Goal: Information Seeking & Learning: Learn about a topic

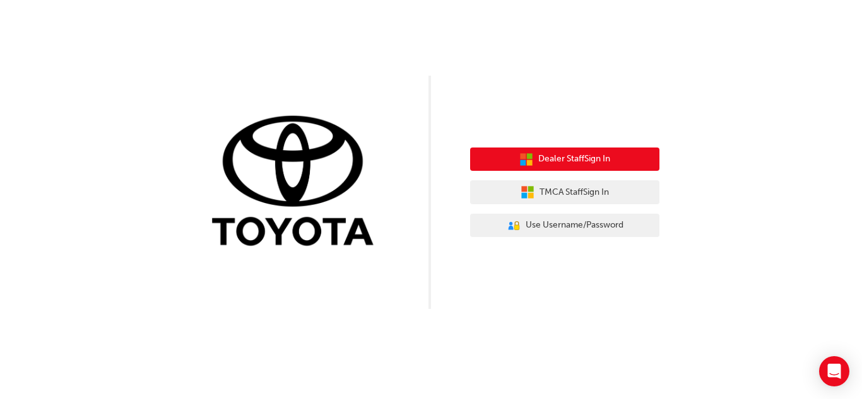
click at [533, 171] on button "Dealer Staff Sign In" at bounding box center [564, 160] width 189 height 24
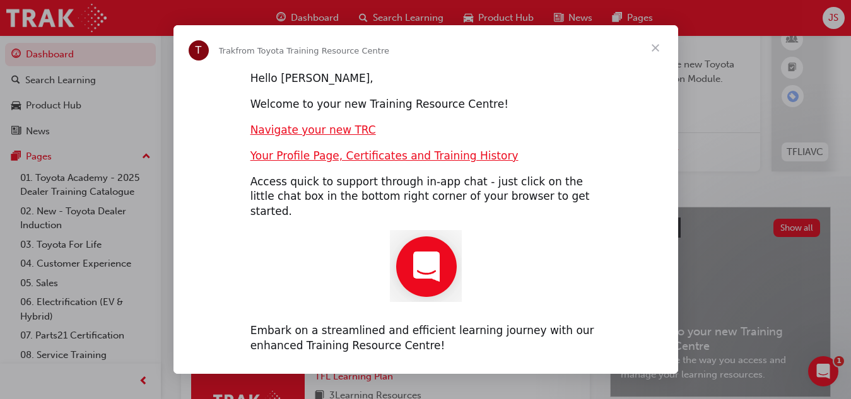
scroll to position [115, 0]
click at [651, 53] on span "Close" at bounding box center [655, 47] width 45 height 45
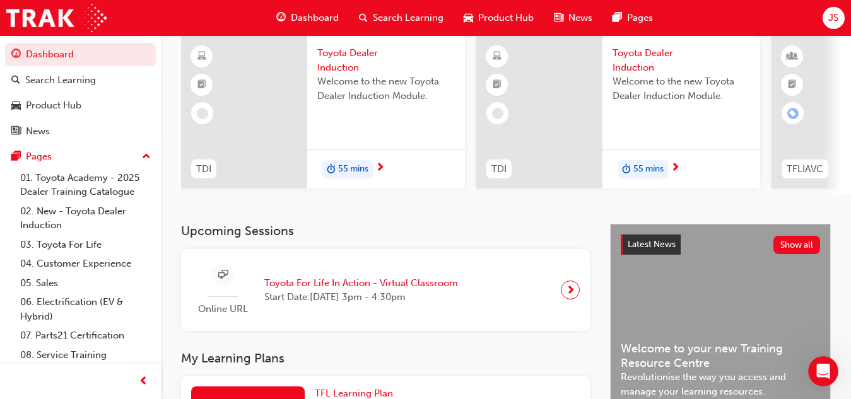
scroll to position [93, 0]
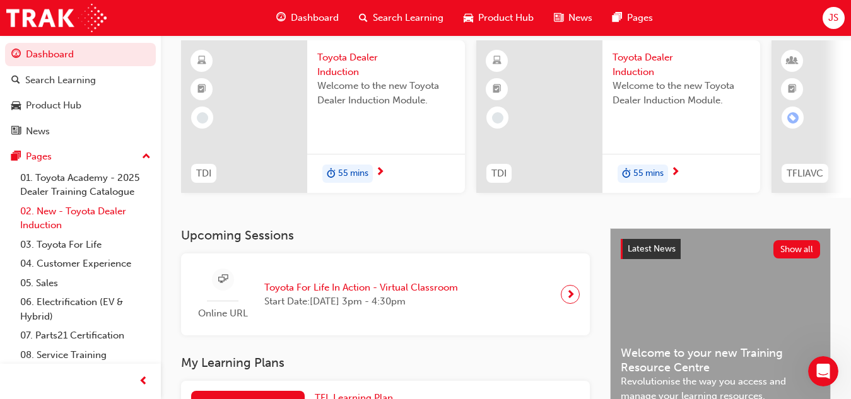
click at [83, 218] on link "02. New - Toyota Dealer Induction" at bounding box center [85, 218] width 141 height 33
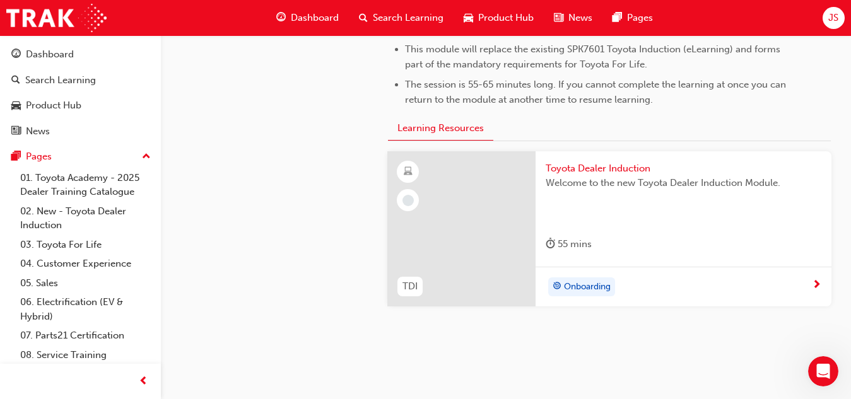
scroll to position [709, 0]
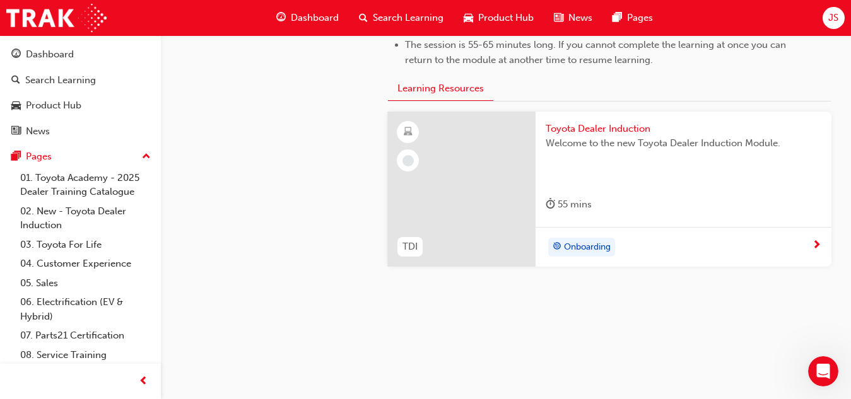
click at [611, 136] on span "Welcome to the new Toyota Dealer Induction Module." at bounding box center [684, 143] width 276 height 15
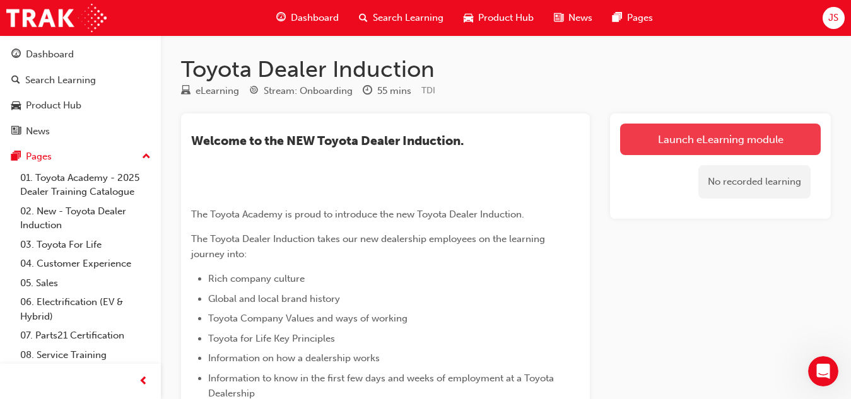
click at [669, 141] on link "Launch eLearning module" at bounding box center [720, 140] width 201 height 32
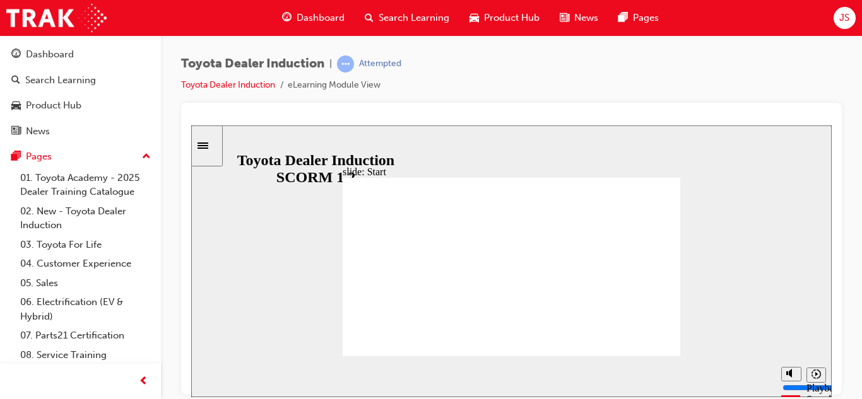
click at [647, 79] on div "Toyota Dealer Induction | Attempted Toyota Dealer Induction eLearning Module Vi…" at bounding box center [511, 79] width 661 height 47
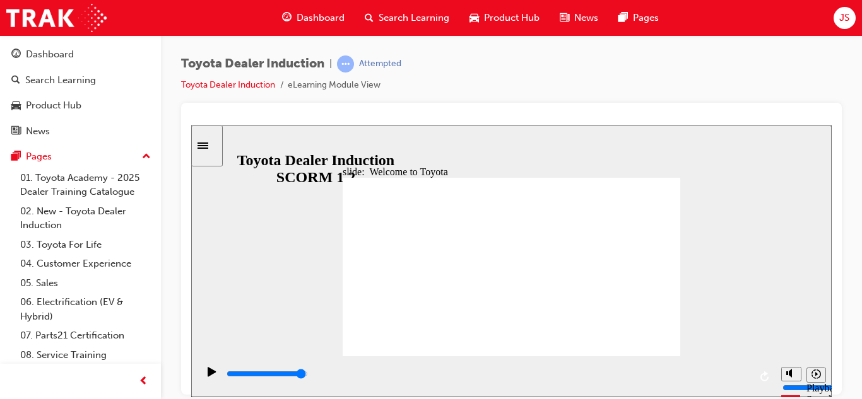
type input "7500"
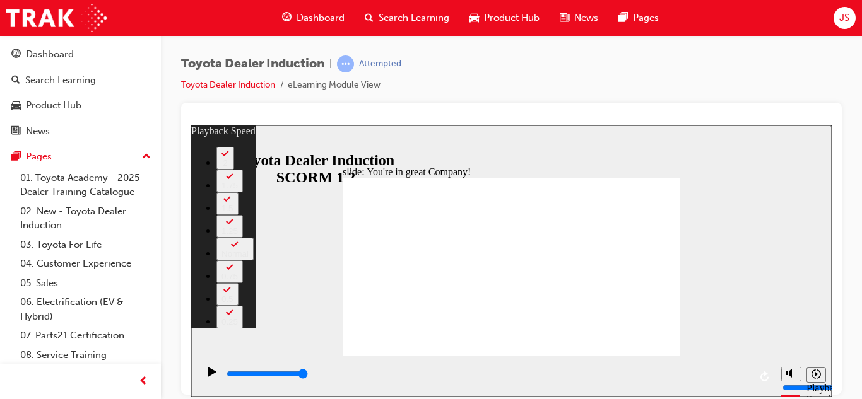
type input "156"
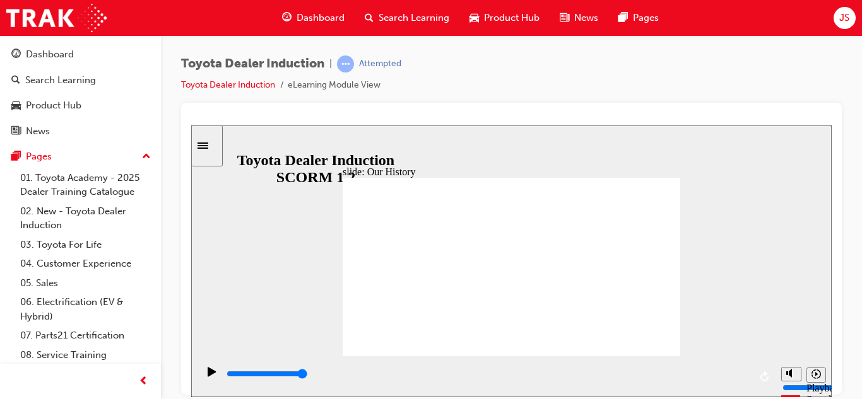
drag, startPoint x: 423, startPoint y: 316, endPoint x: 444, endPoint y: 321, distance: 21.4
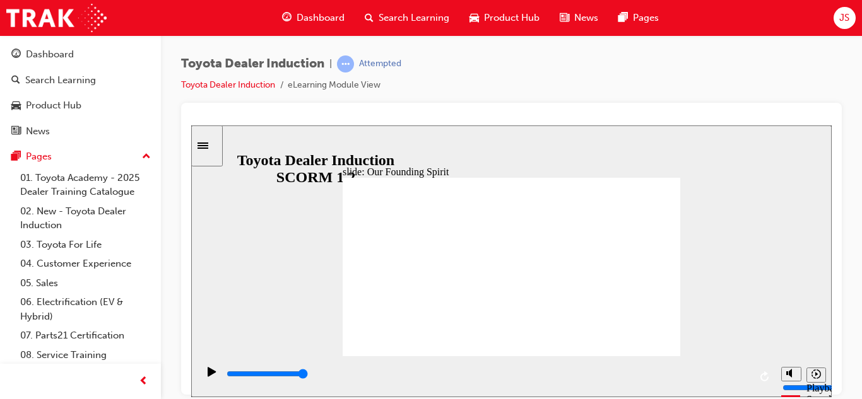
type input "3600"
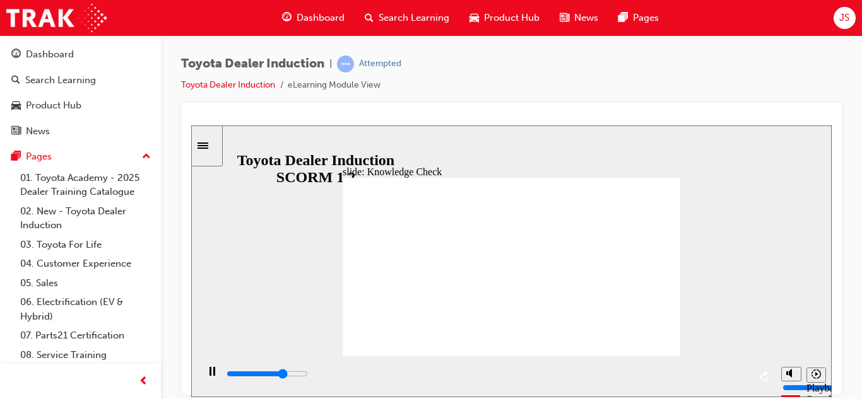
radio input "true"
type input "5000"
radio input "true"
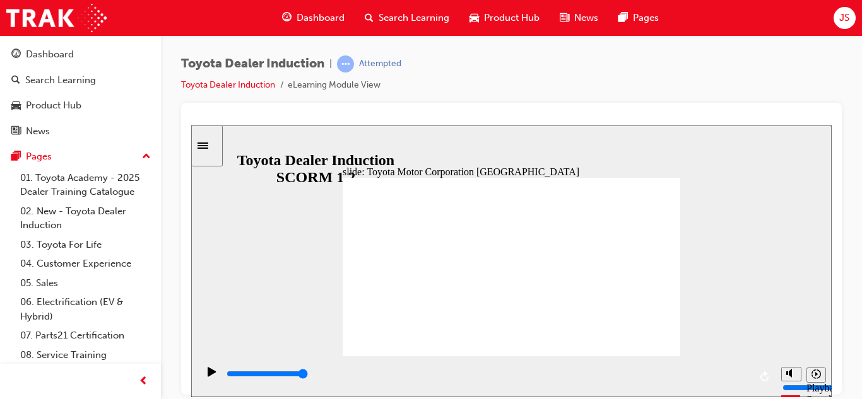
type input "15300"
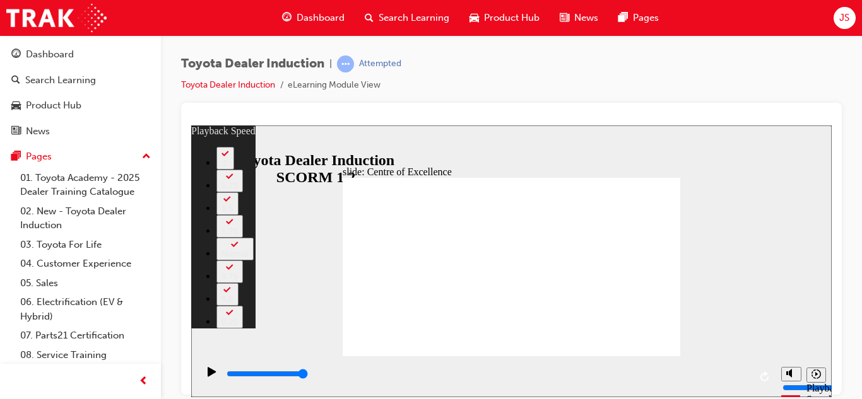
type input "248"
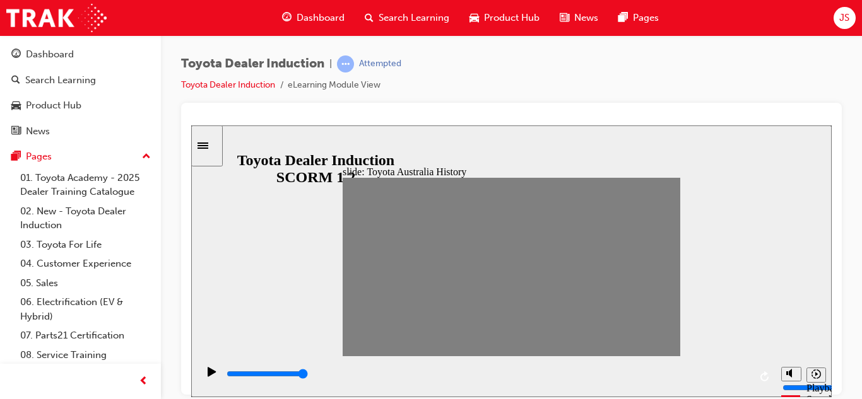
drag, startPoint x: 626, startPoint y: 294, endPoint x: 551, endPoint y: 327, distance: 81.9
drag, startPoint x: 362, startPoint y: 260, endPoint x: 404, endPoint y: 262, distance: 42.3
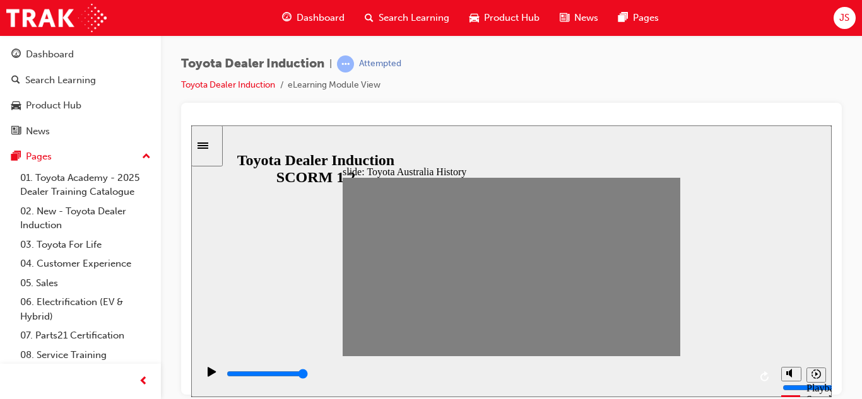
drag, startPoint x: 356, startPoint y: 269, endPoint x: 394, endPoint y: 273, distance: 38.0
type input "7300"
type input "1"
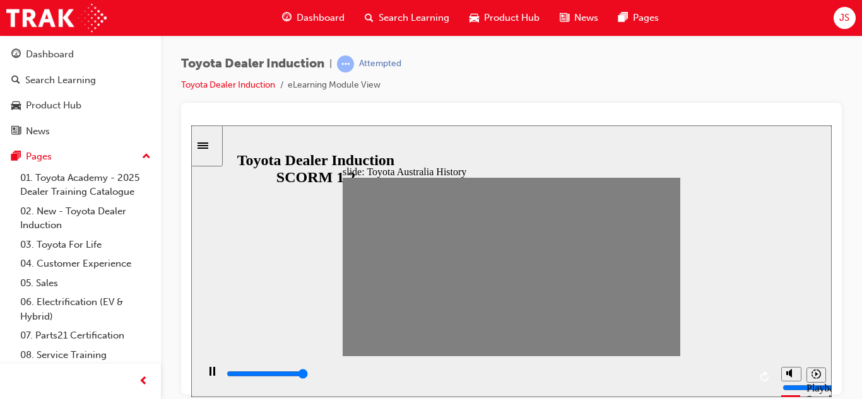
type input "21800"
type input "2"
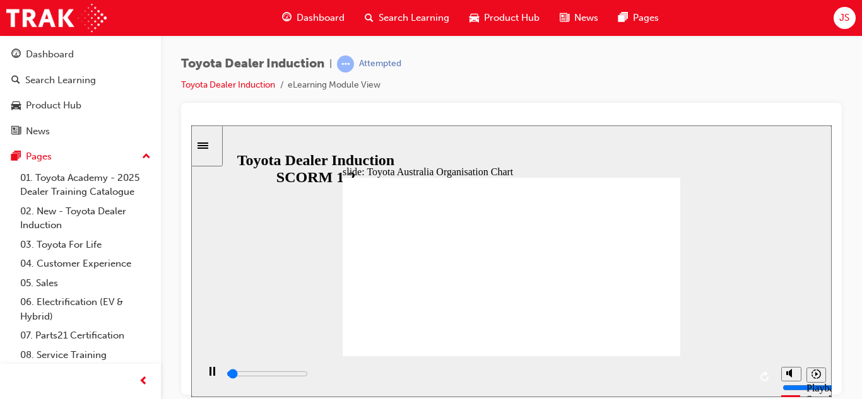
type input "700"
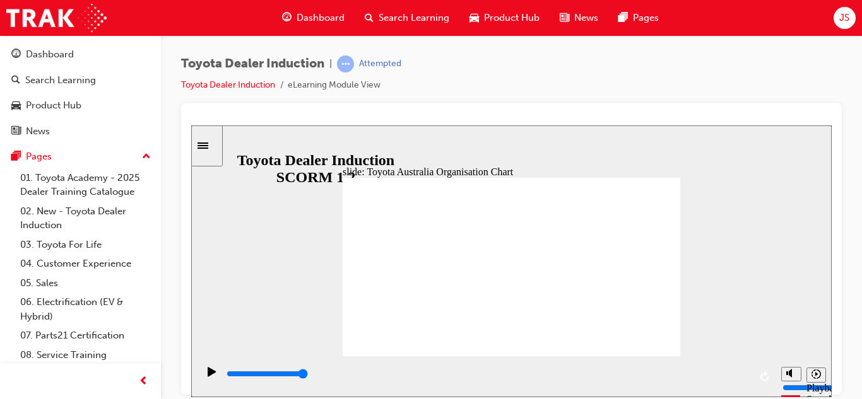
type input "2700"
radio input "true"
type input "5000"
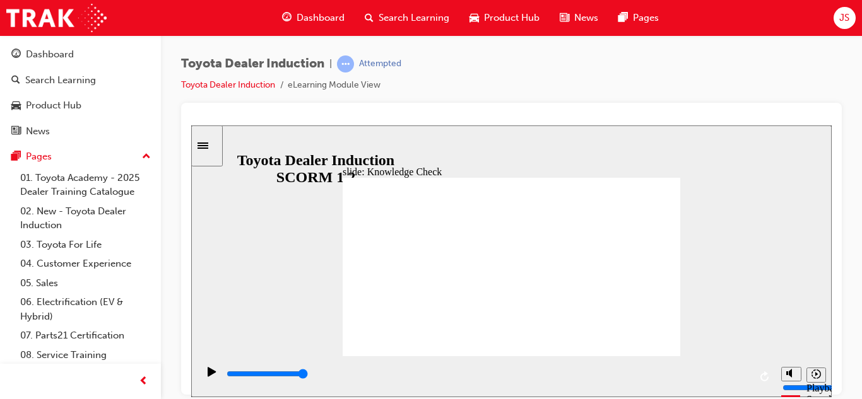
radio input "true"
type input "5000"
radio input "true"
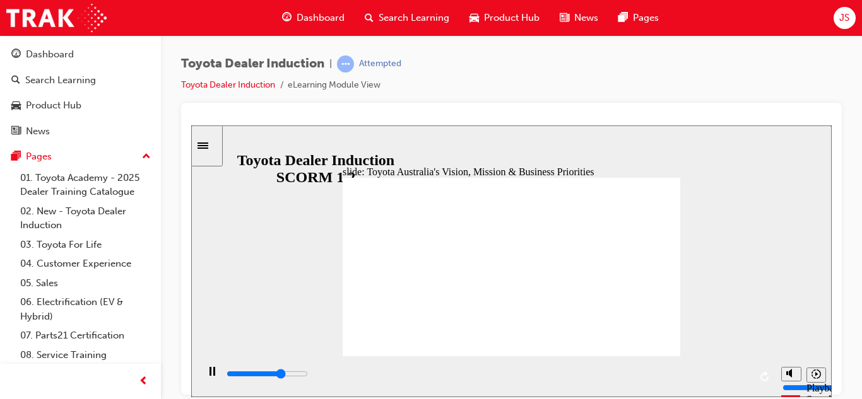
type input "3100"
radio input "true"
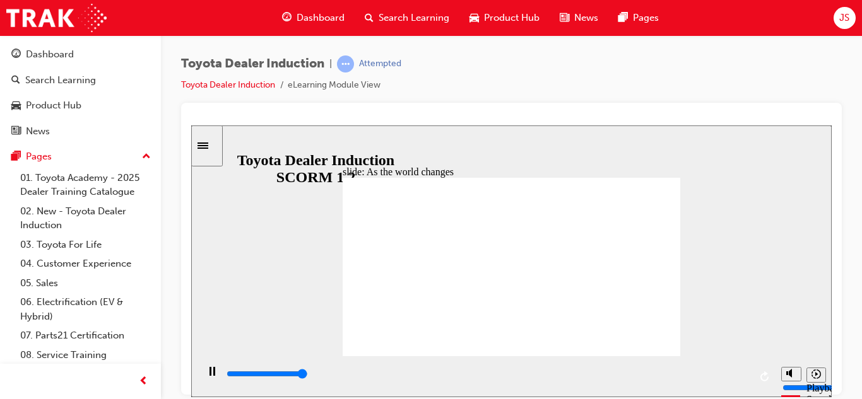
type input "9200"
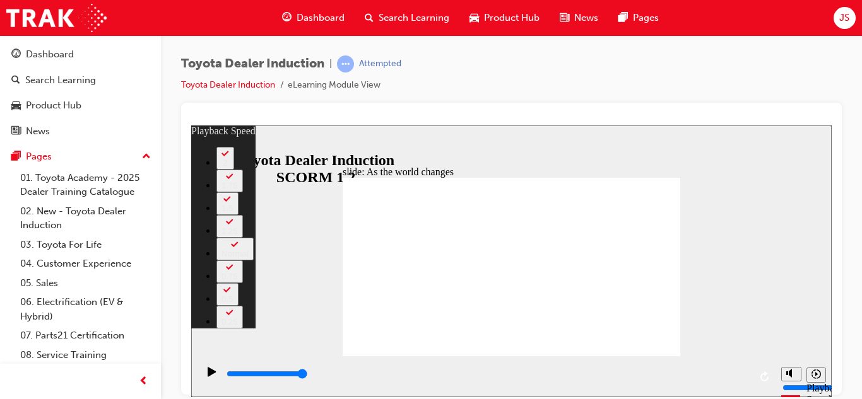
type input "128"
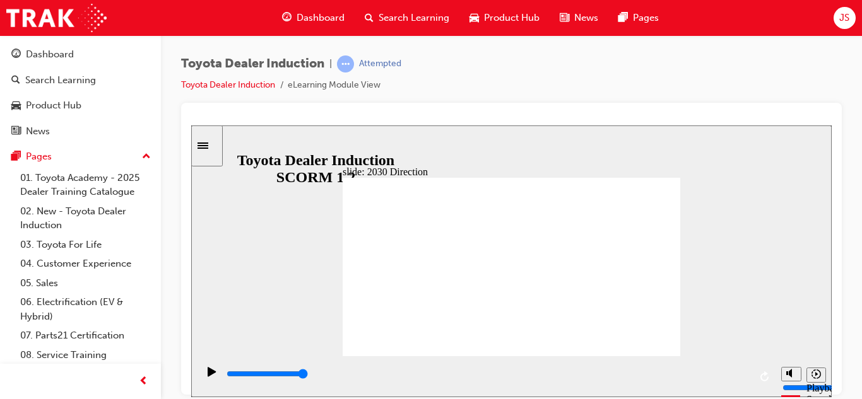
type input "5000"
type input "h"
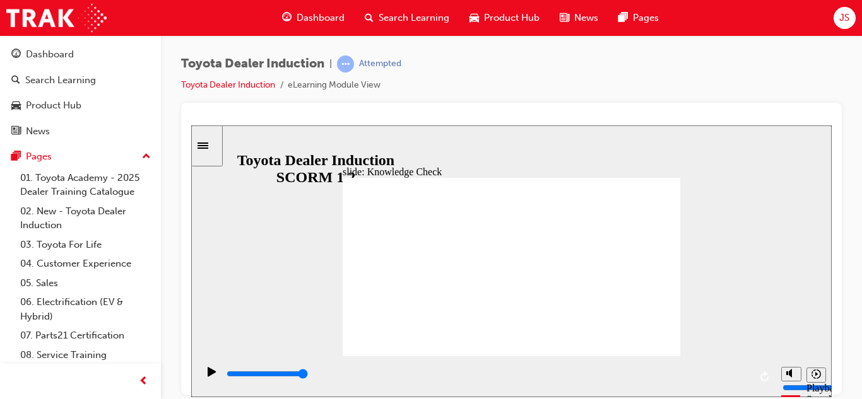
type input "ha"
type input "hap"
type input "happ"
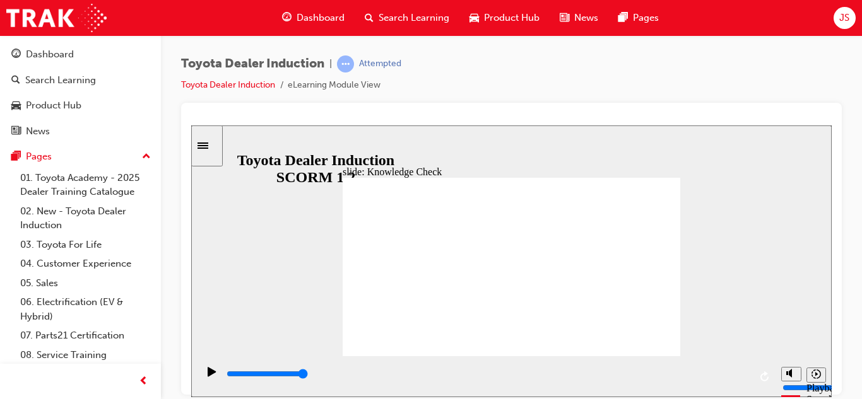
type input "happ"
type input "happi"
type input "happin"
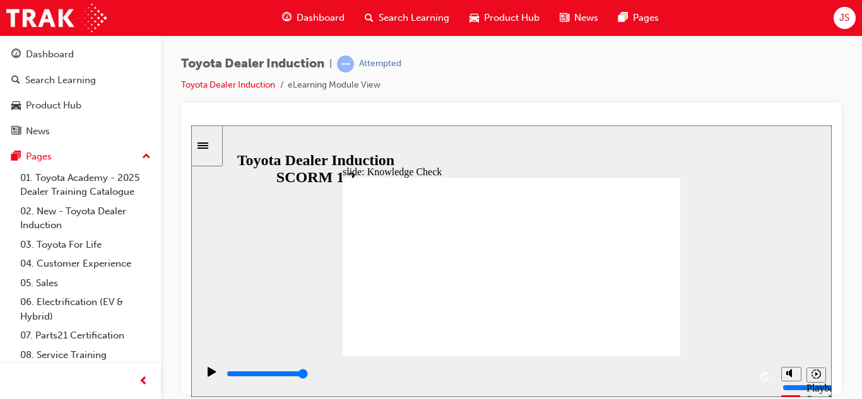
type input "happine"
type input "happines"
type input "happiness"
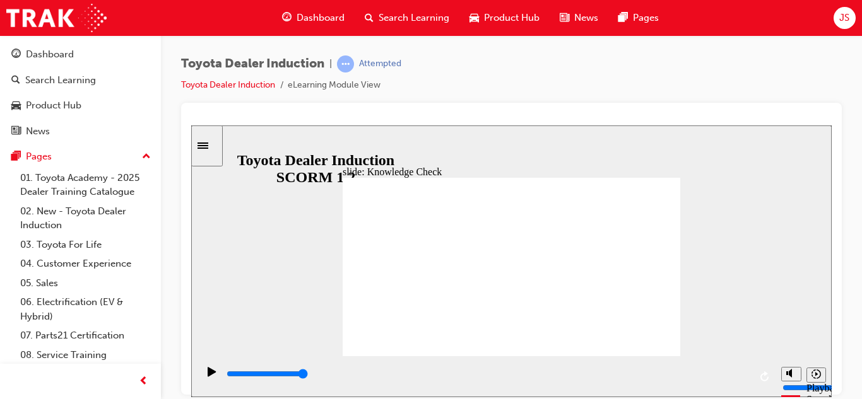
type input "happiness"
type input "5000"
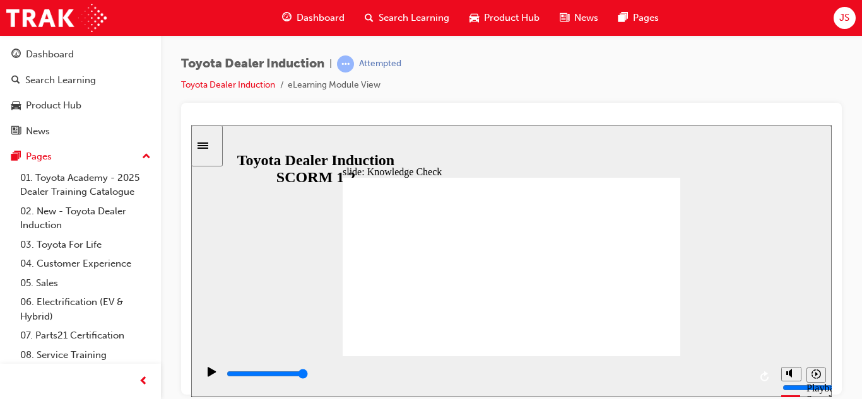
type input "r"
type input "re"
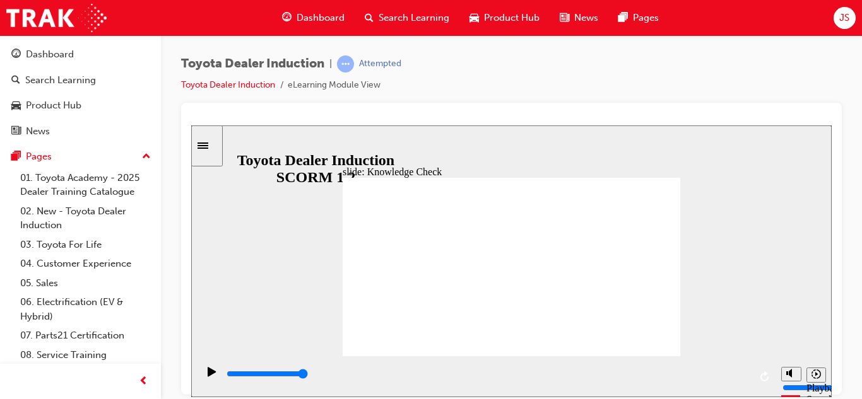
type input "res"
type input "resp"
type input "respo"
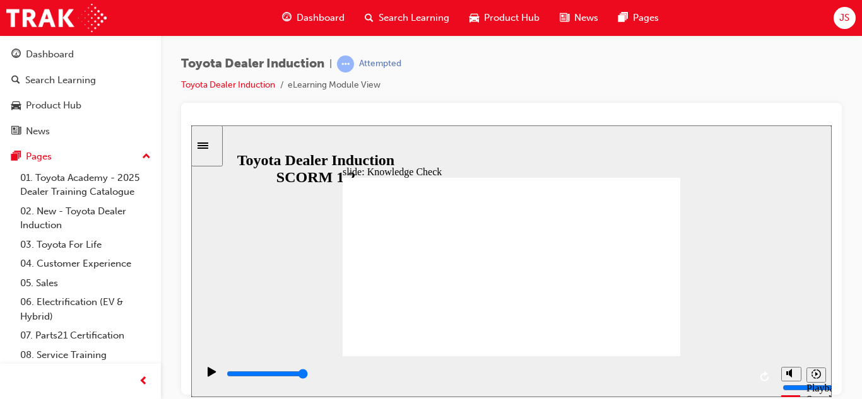
type input "respo"
type input "respos"
type input "resposi"
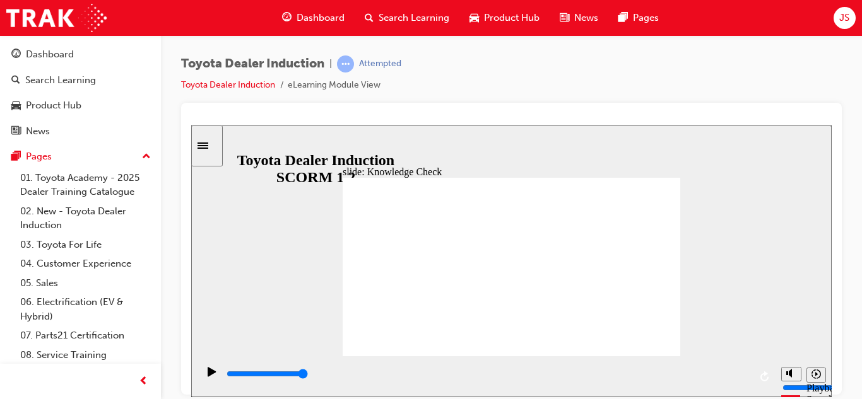
type input "resposib"
type input "resposibl"
type input "resposible"
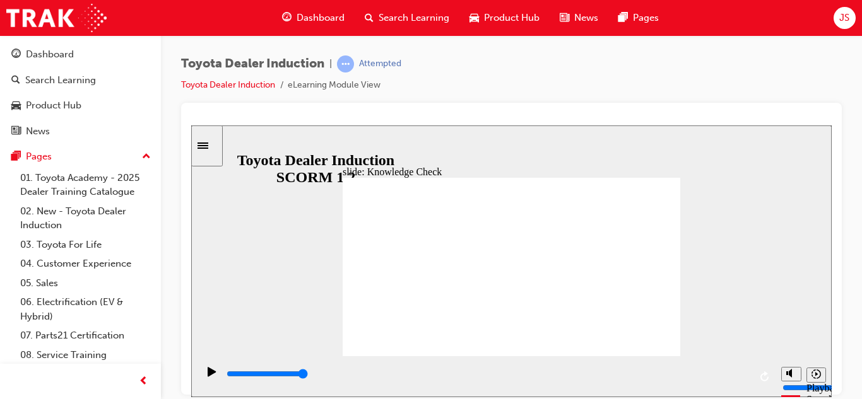
type input "resposible"
type input "responsible"
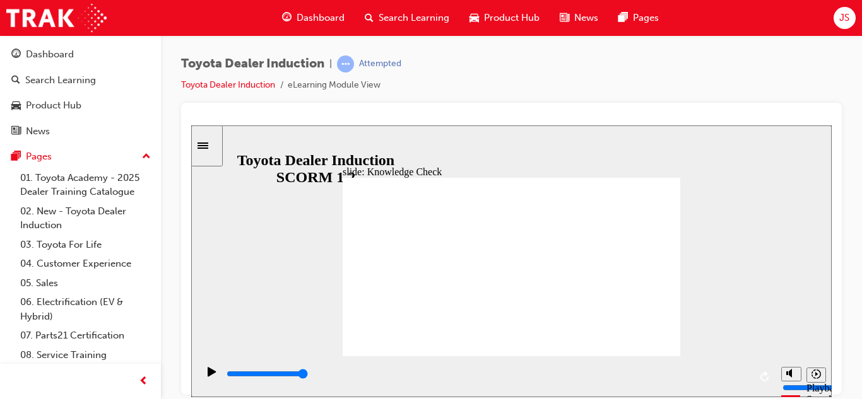
type input "responsible"
type input "600"
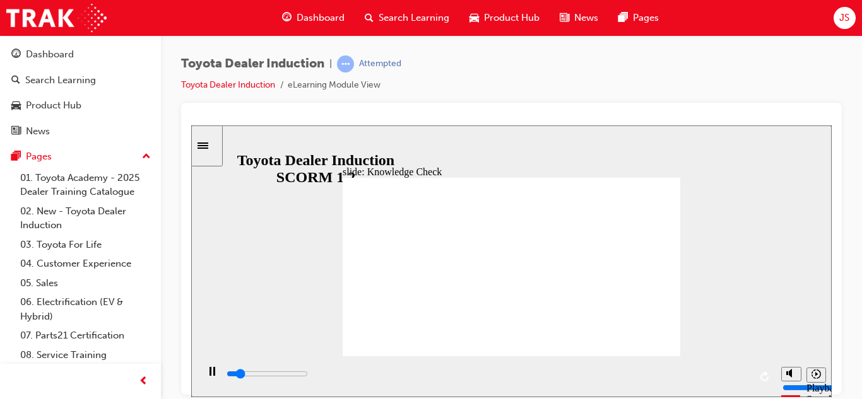
type input "happiness"
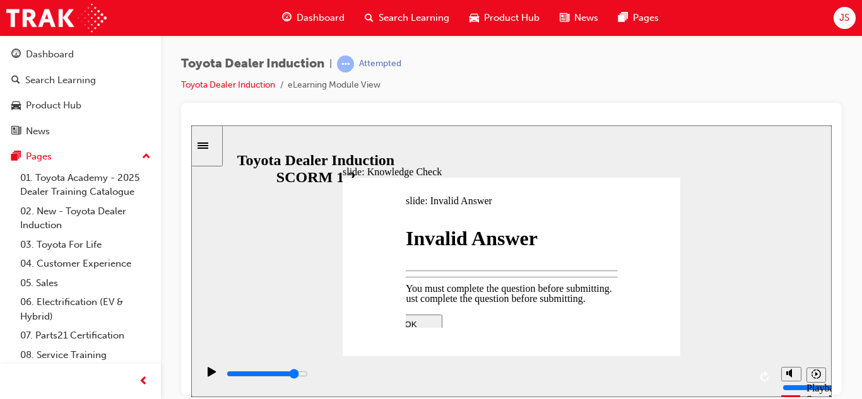
type input "4400"
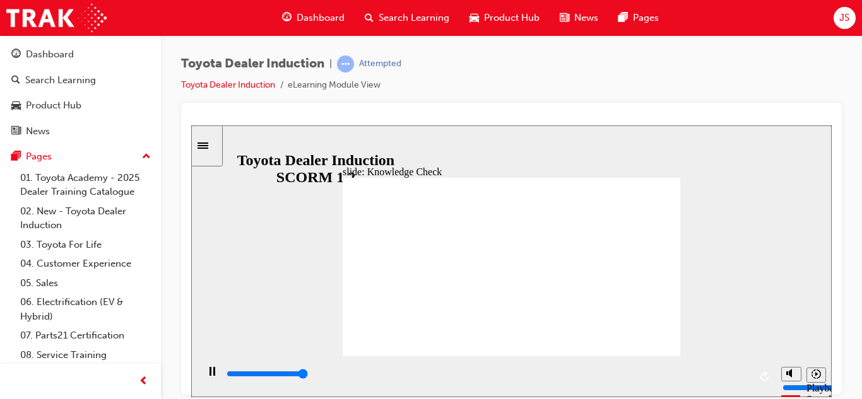
type input "5000"
type input "happinesss"
type input "happiness"
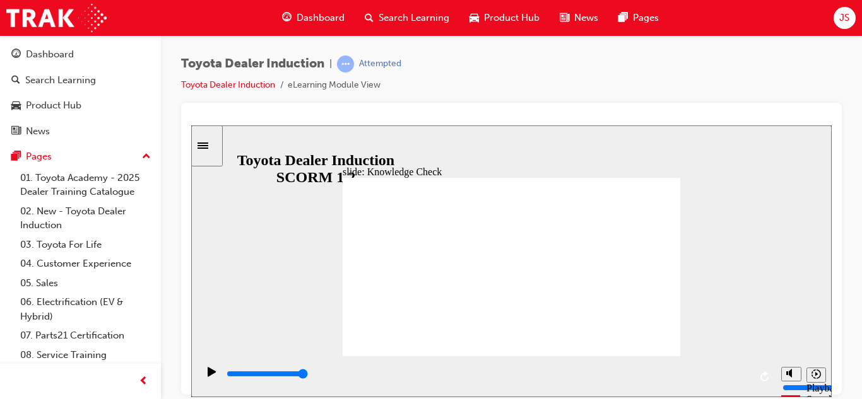
type input "happiness"
type input "800"
type input "responsible"
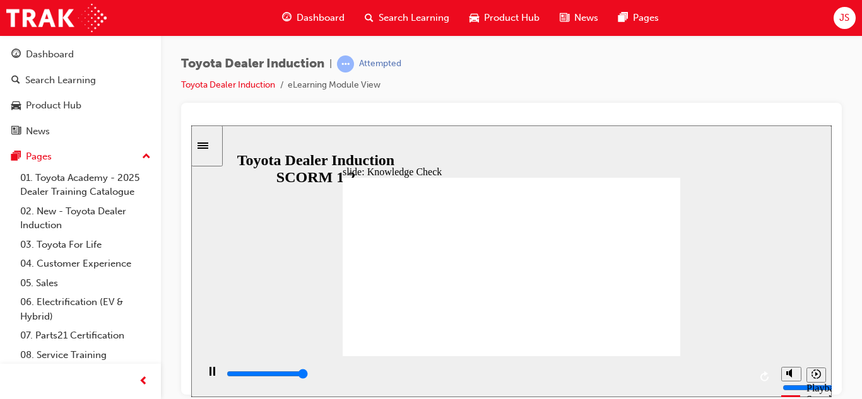
type input "5000"
type input "responsibl"
type input "responsib"
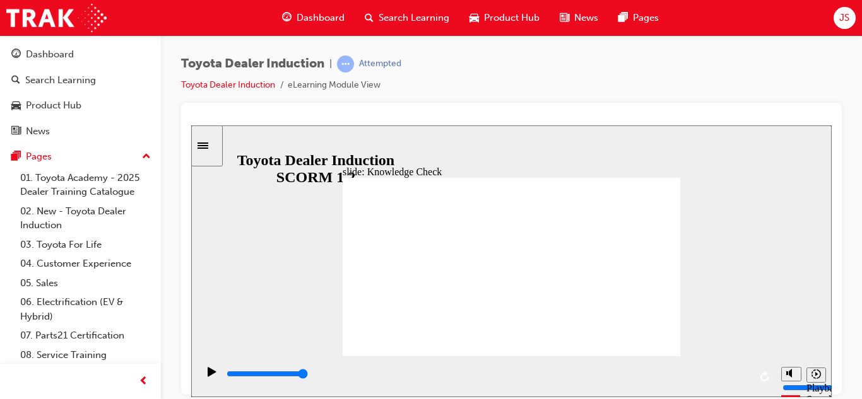
type input "responsib"
type input "responsi"
type input "respons"
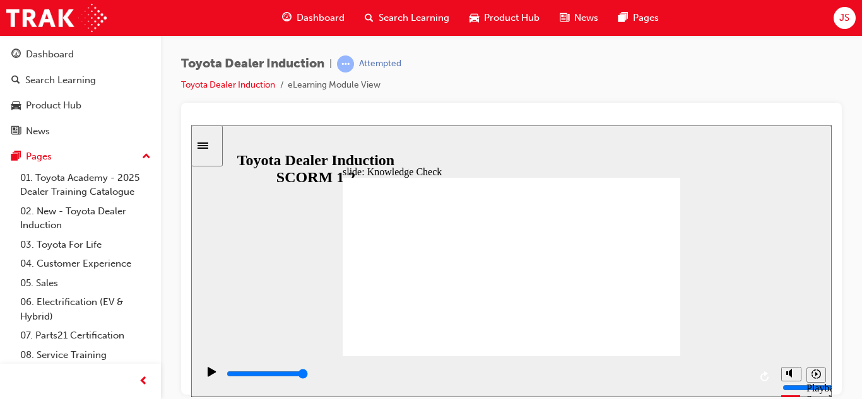
type input "respon"
type input "respo"
type input "resp"
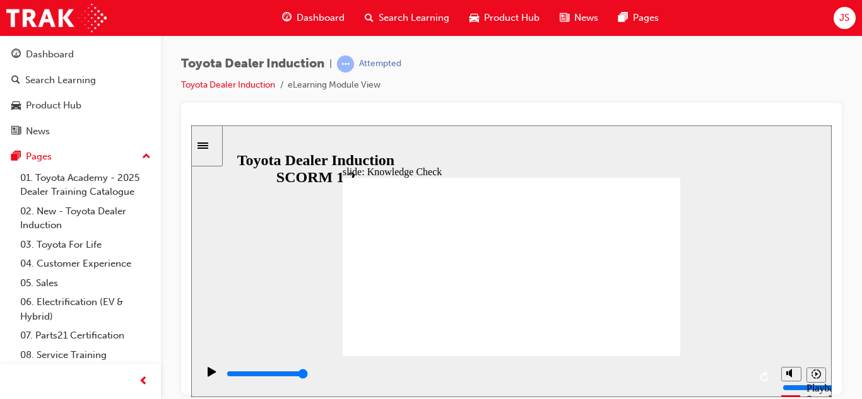
type input "resp"
type input "res"
type input "re"
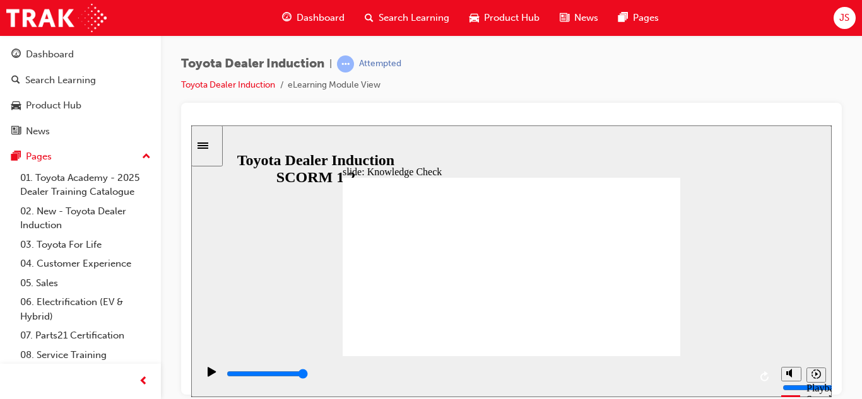
type input "r"
type input "m"
type input "mo"
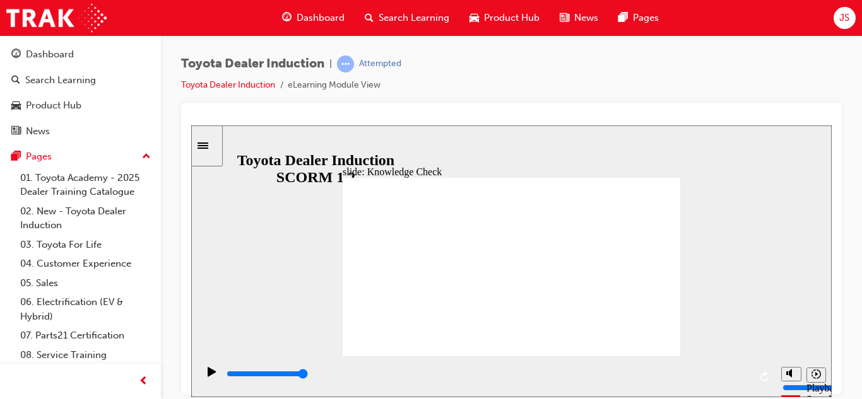
type input "mo"
type input "mov"
type input "moved"
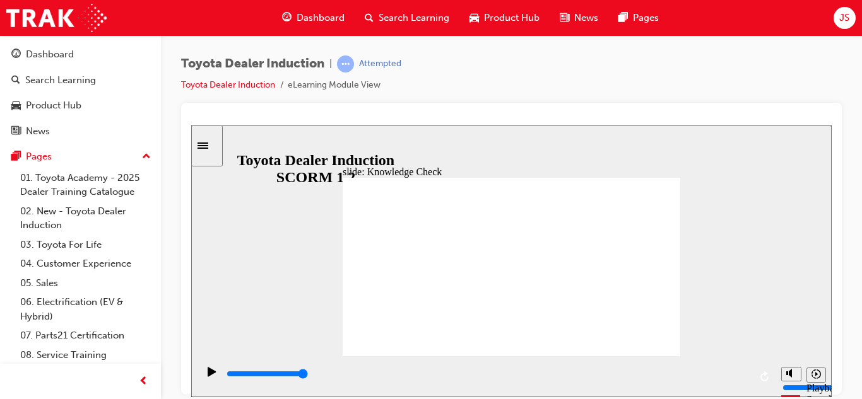
type input "moved"
type input "6500"
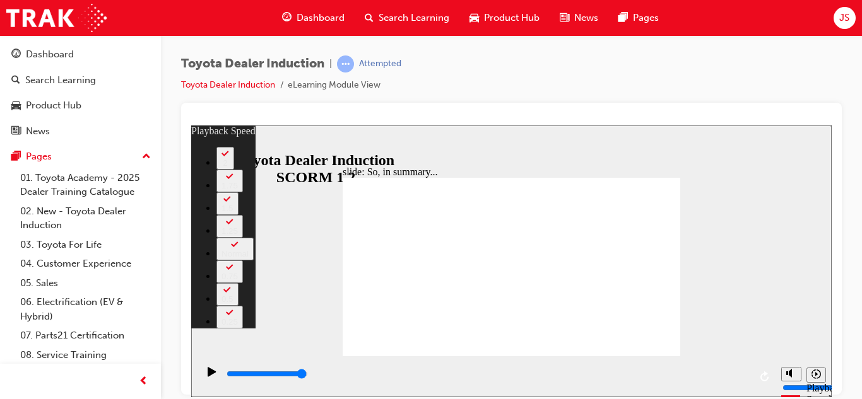
type input "128"
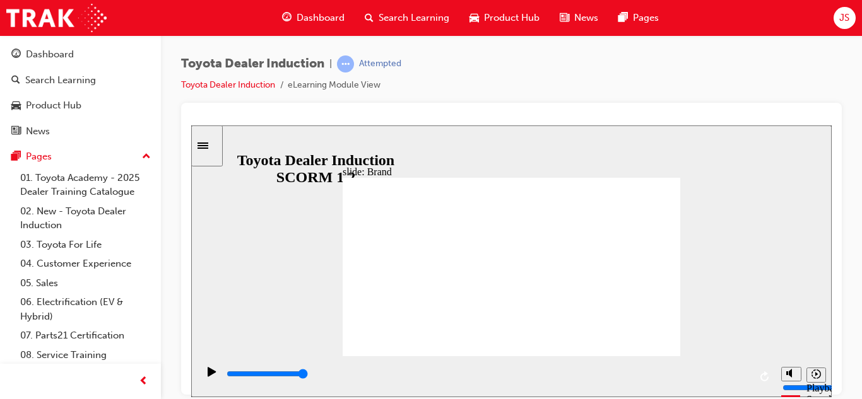
type input "8400"
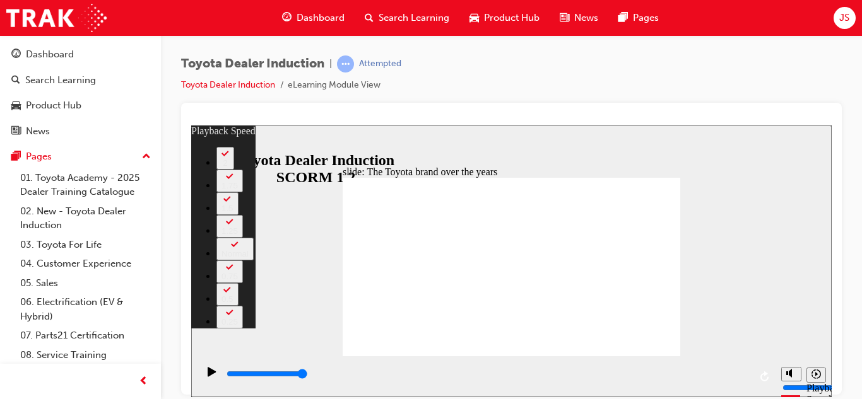
type input "165"
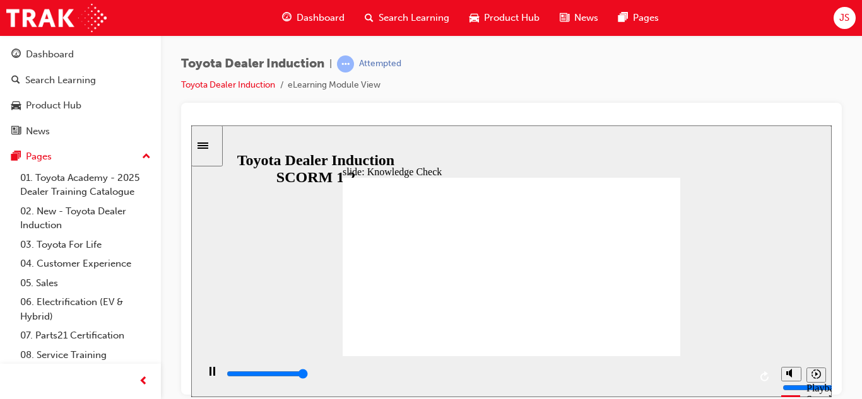
type input "5000"
radio input "true"
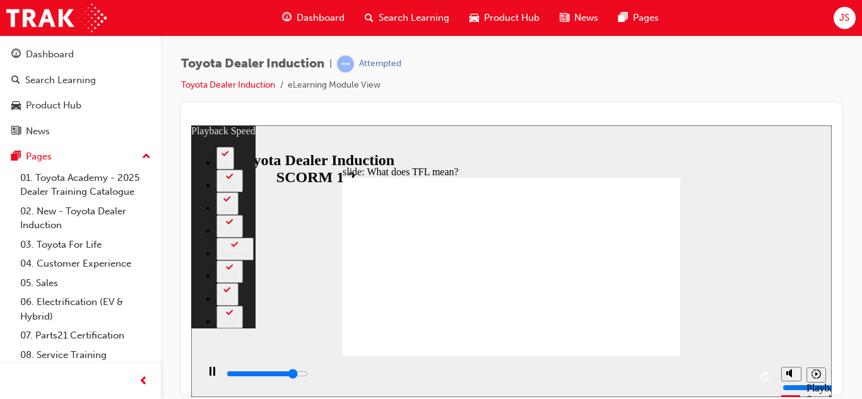
type input "9300"
type input "0"
type input "9500"
type input "0"
type input "9800"
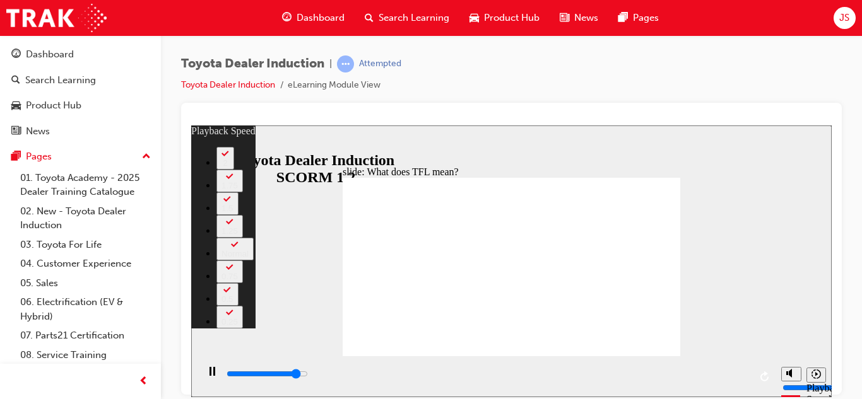
type input "1"
type input "10000"
type input "1"
type input "10300"
type input "1"
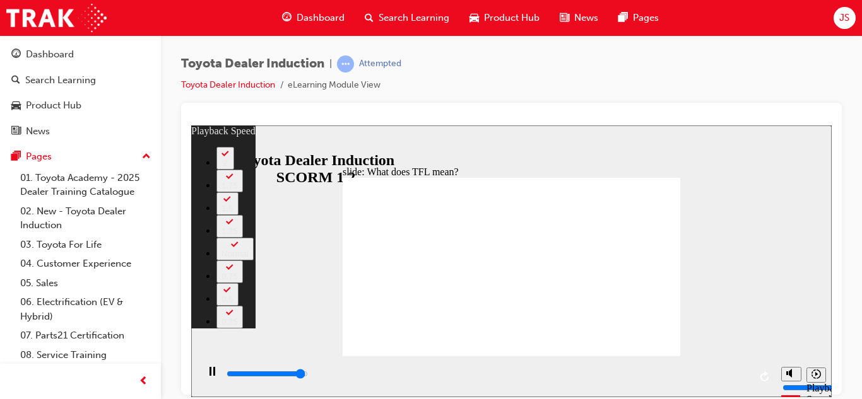
type input "10600"
type input "1"
type input "10800"
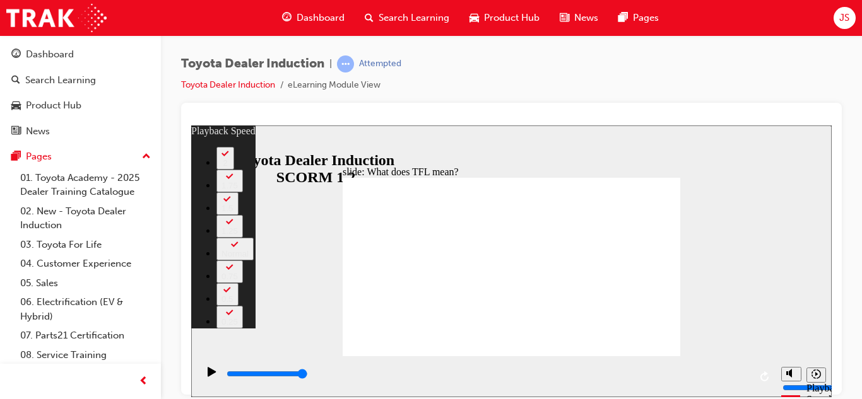
type input "139"
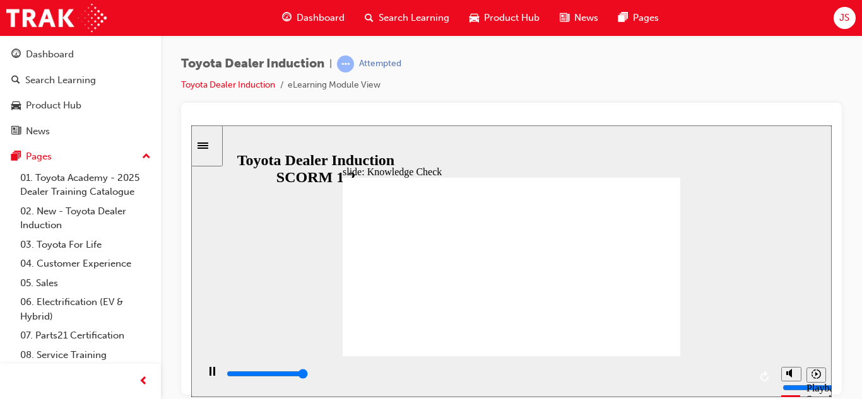
type input "5000"
radio input "true"
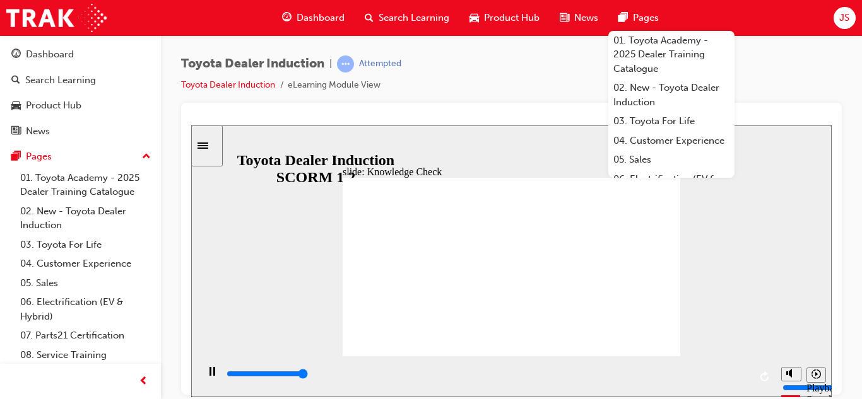
type input "5000"
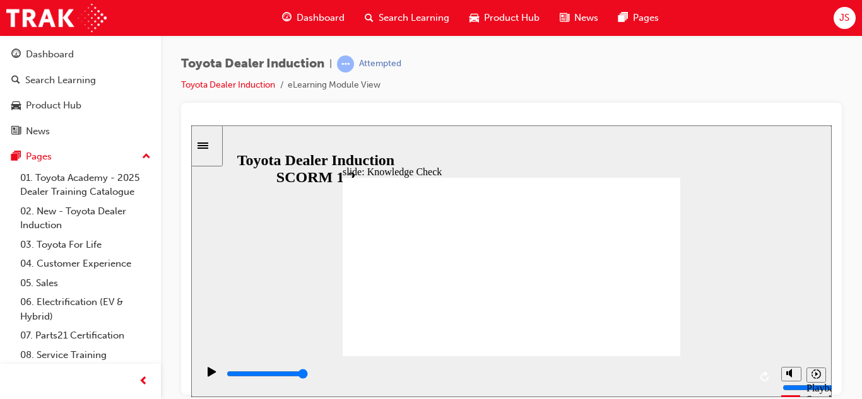
radio input "true"
type input "42300"
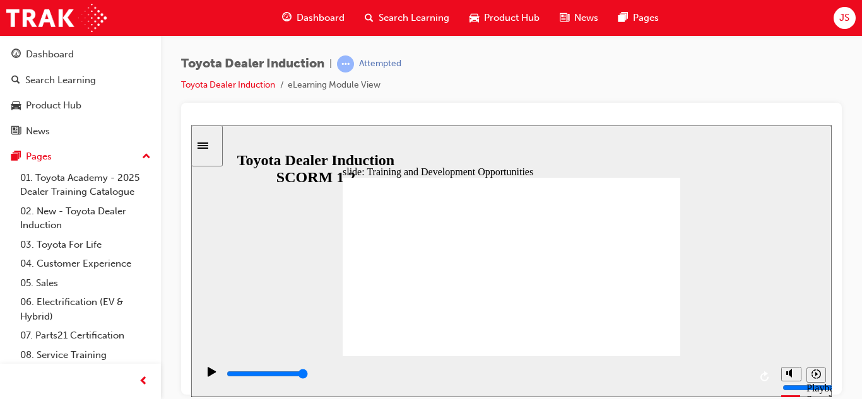
type input "4800"
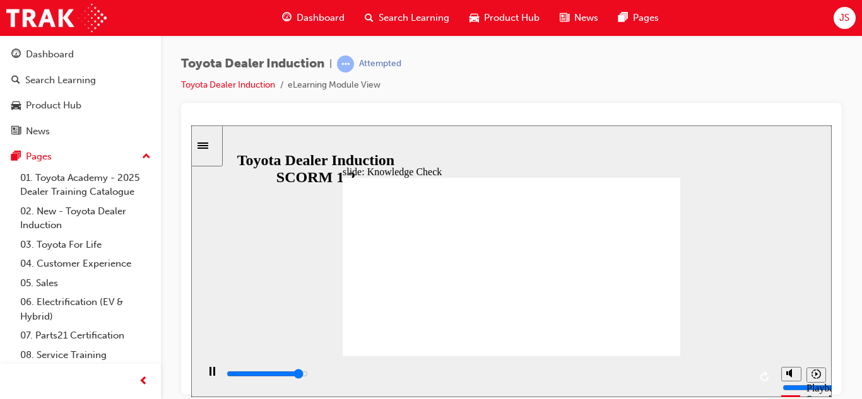
radio input "true"
drag, startPoint x: 509, startPoint y: 290, endPoint x: 644, endPoint y: 333, distance: 141.1
click at [308, 375] on input "slide progress" at bounding box center [267, 374] width 81 height 10
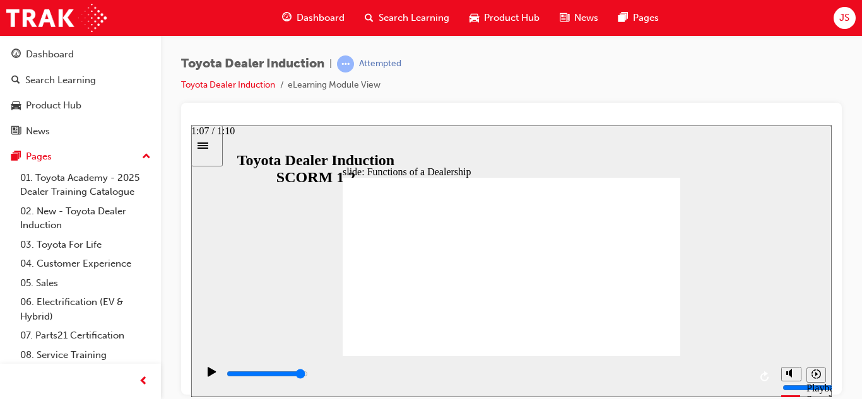
click at [308, 377] on input "slide progress" at bounding box center [267, 374] width 81 height 10
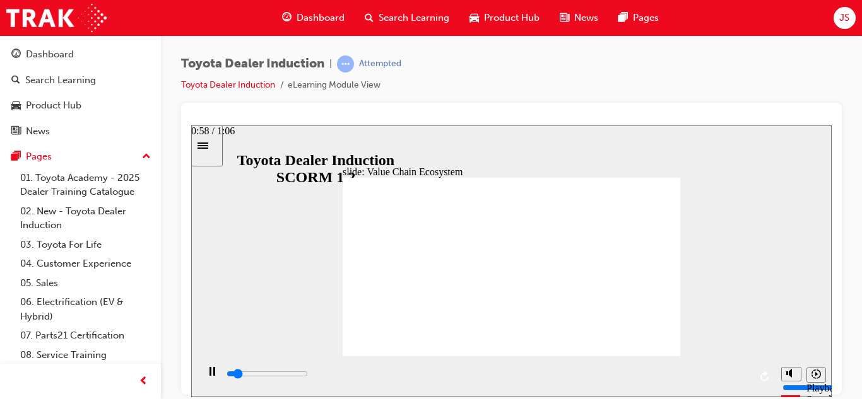
click at [684, 372] on div "playback controls" at bounding box center [487, 374] width 524 height 14
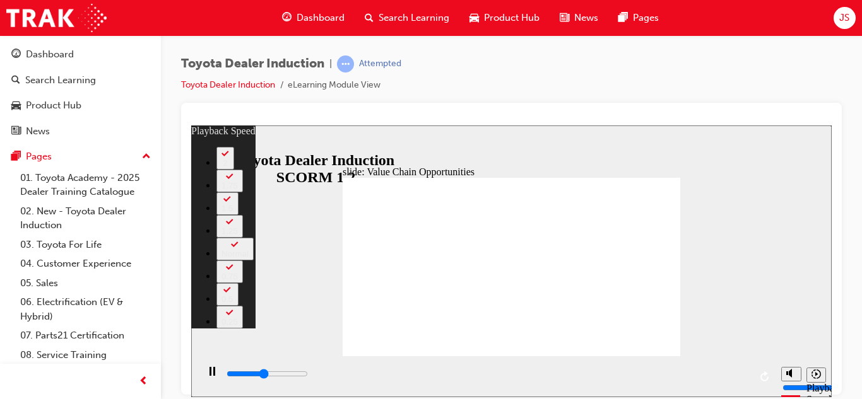
type input "5100"
type input "0"
type input "5400"
type input "0"
type input "5700"
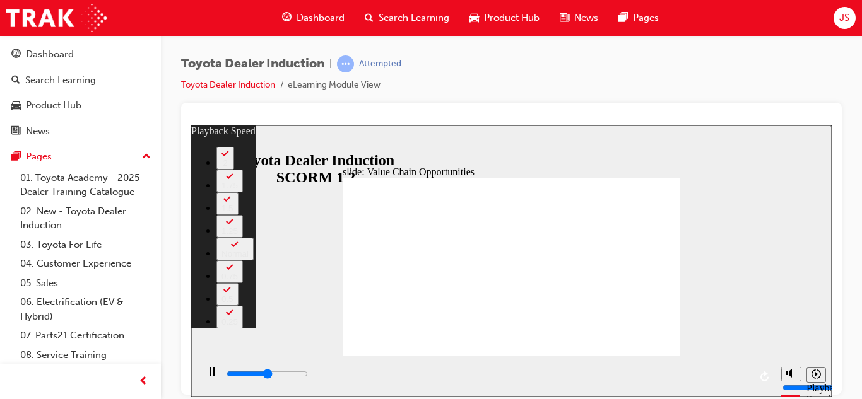
type input "1"
type input "6800"
type input "2"
type input "6800"
type input "2"
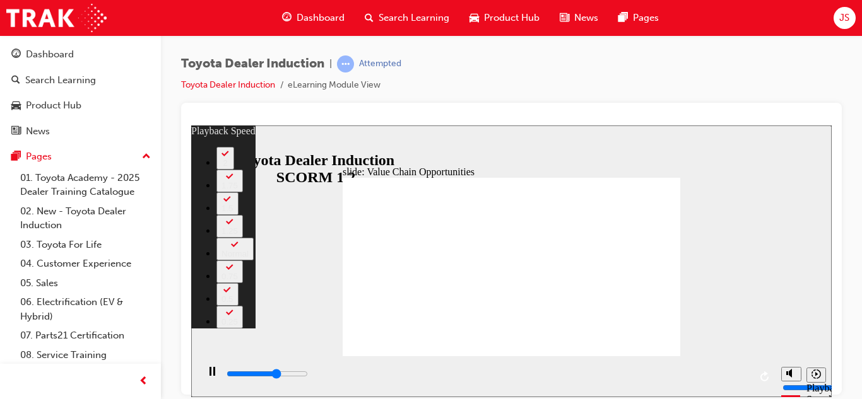
type input "7100"
type input "2"
type input "7400"
type input "2"
type input "7600"
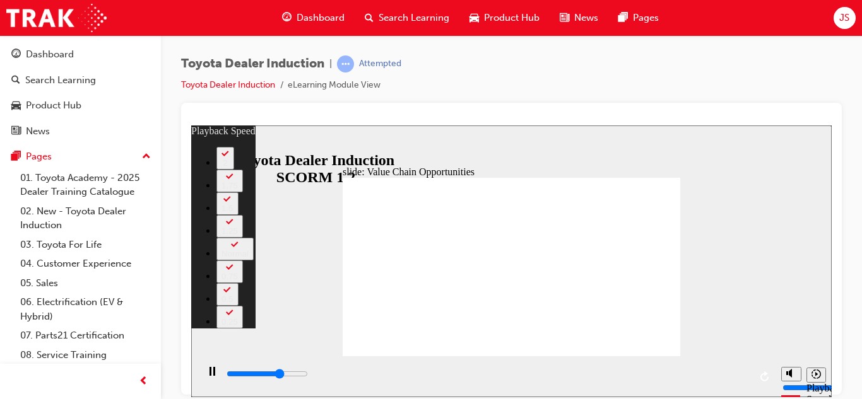
type input "3"
type input "7700"
type input "3"
type input "7900"
type input "3"
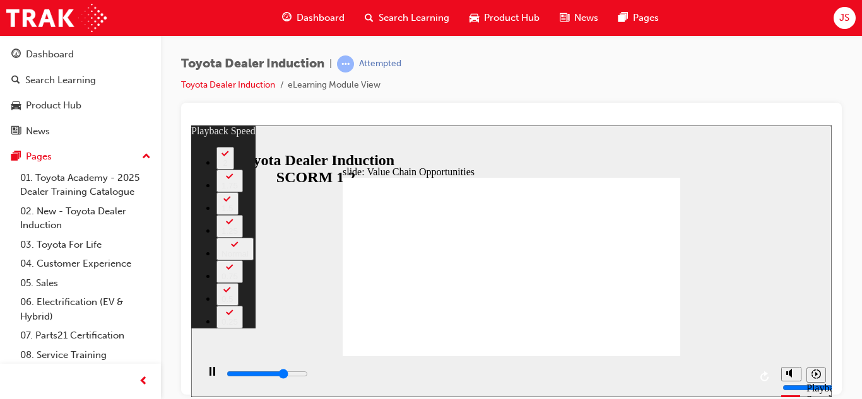
type input "8500"
type input "3"
type input "9100"
type input "4"
type input "9200"
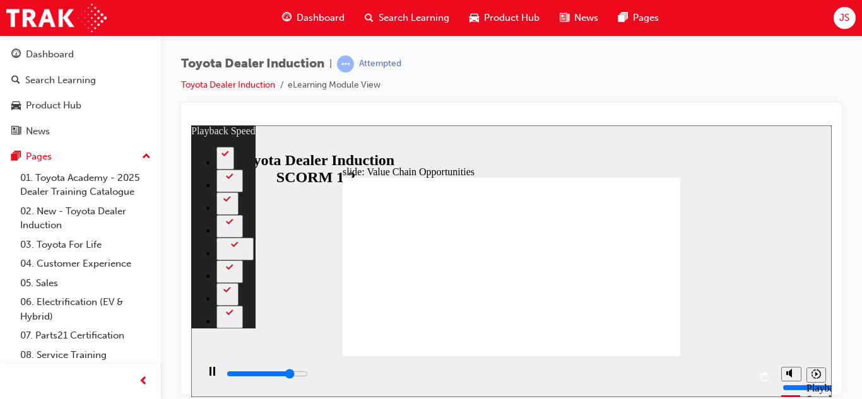
type input "4"
type input "9500"
type input "4"
type input "9800"
type input "5"
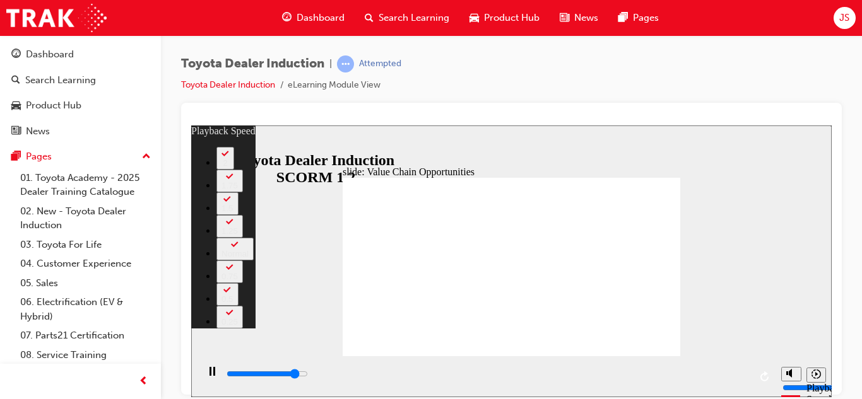
type input "10100"
type input "5"
type input "10300"
type input "5"
type input "11300"
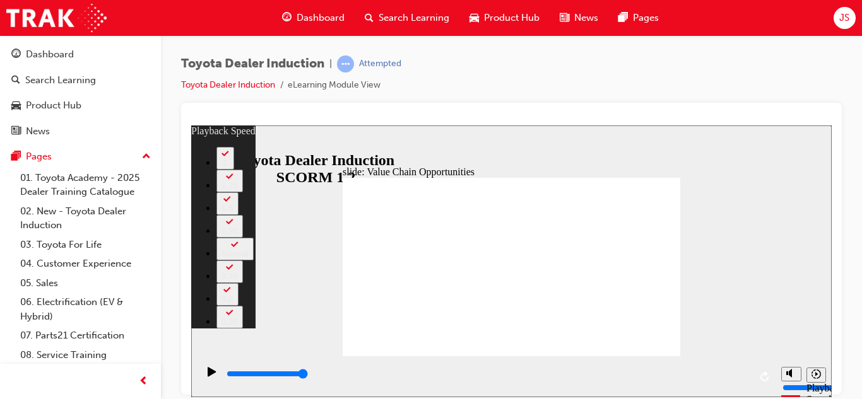
type input "64"
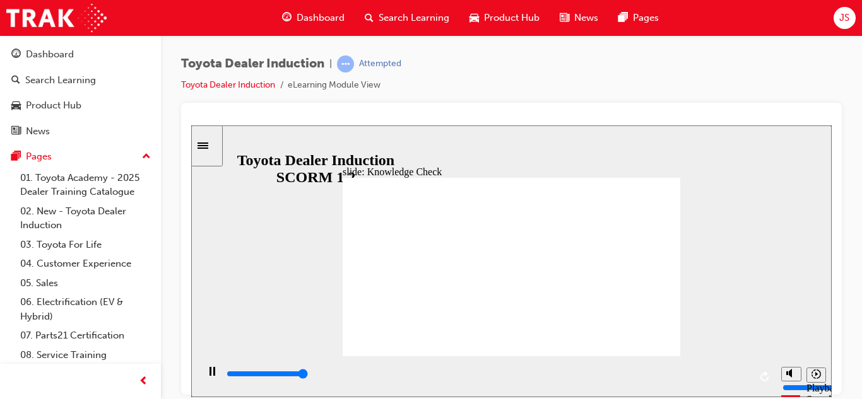
type input "5000"
radio input "true"
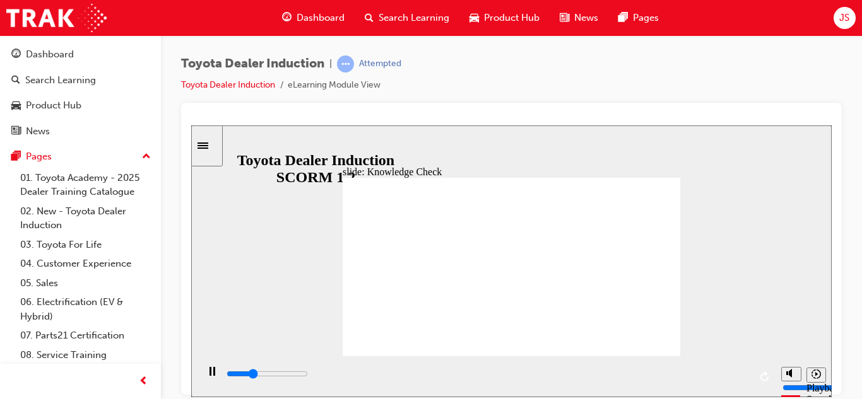
type input "1600"
radio input "true"
type input "5000"
radio input "true"
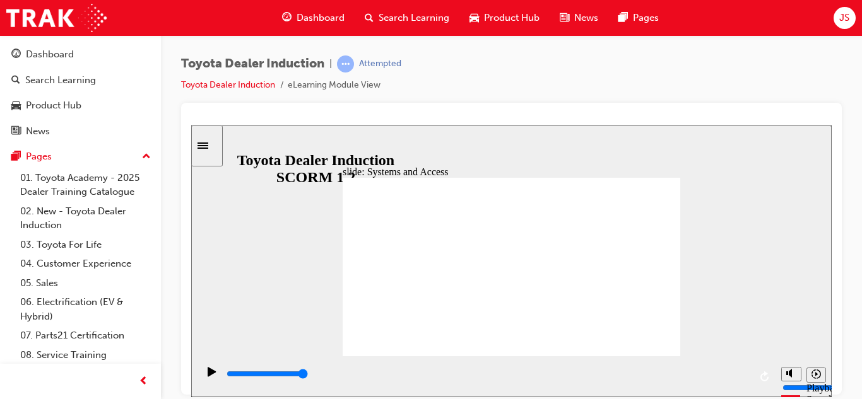
click at [695, 374] on div "playback controls" at bounding box center [487, 374] width 524 height 14
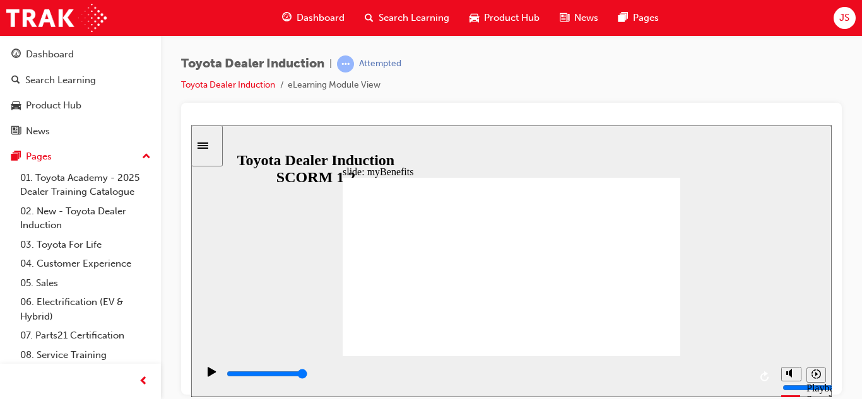
type input "5000"
type input "a"
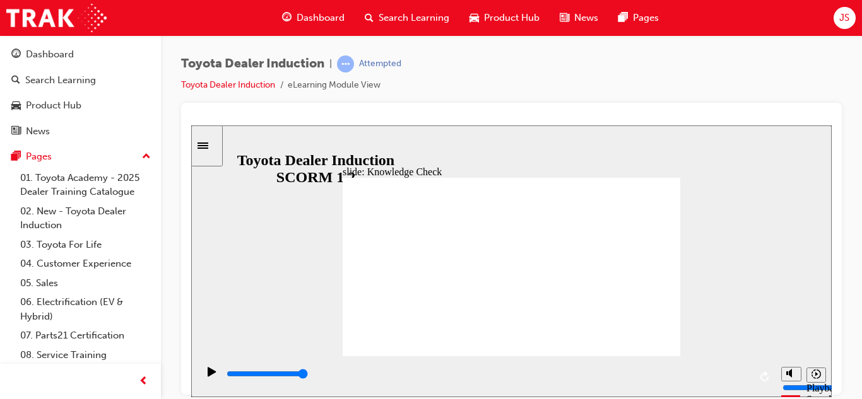
type input "a"
type input "ap"
type input "app"
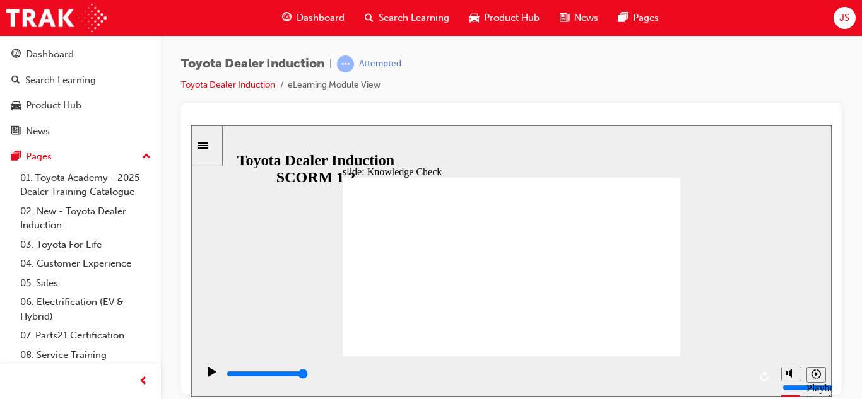
type input "app"
type input "app o"
type input "app or"
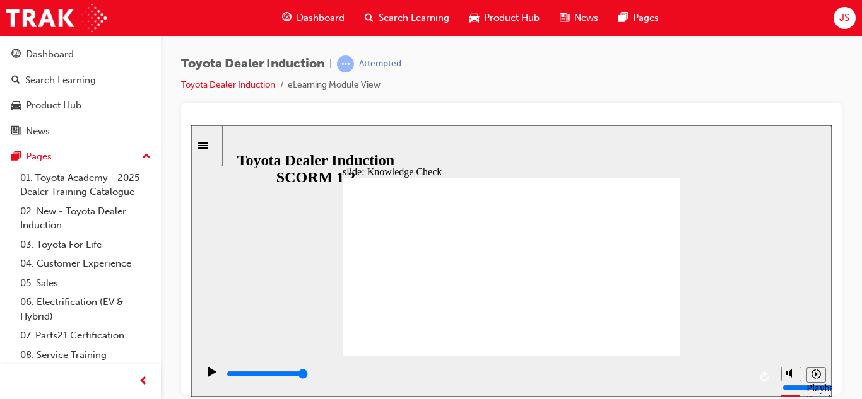
type input "app or"
type input "app or o"
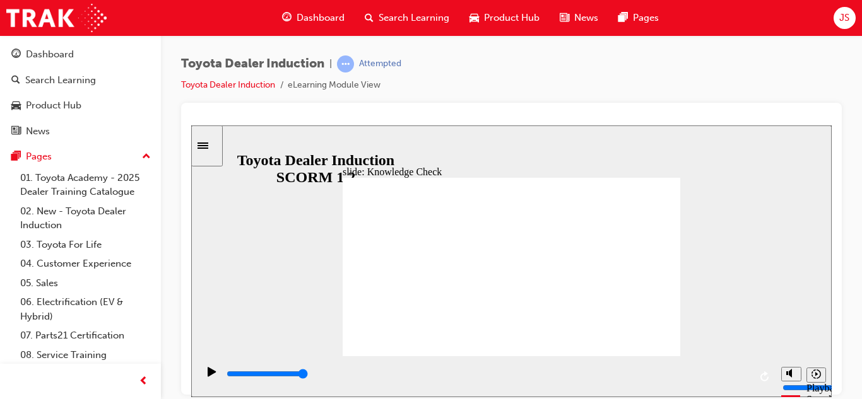
type input "app or on"
type input "app or onl"
type input "app or onli"
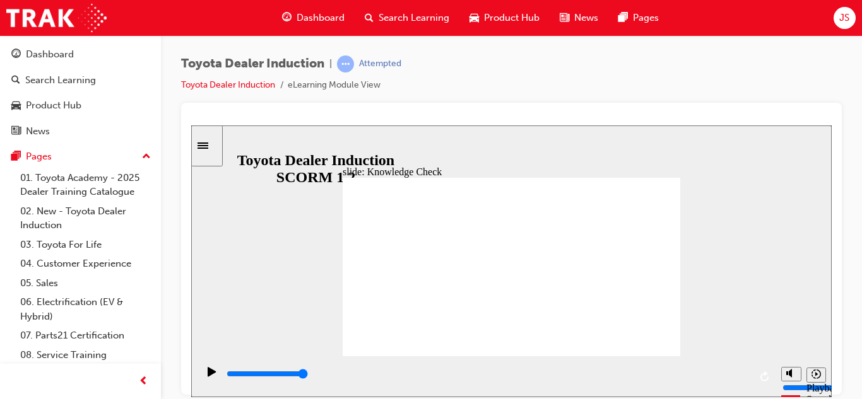
type input "app or onli"
type input "app or onlin"
type input "app or online"
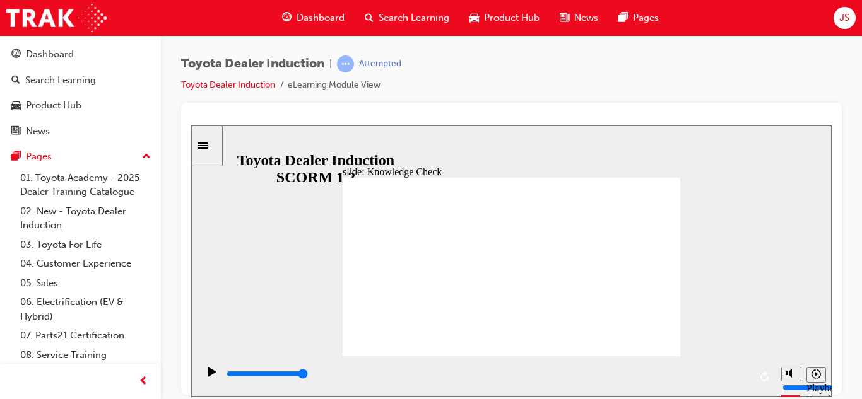
type input "app or online"
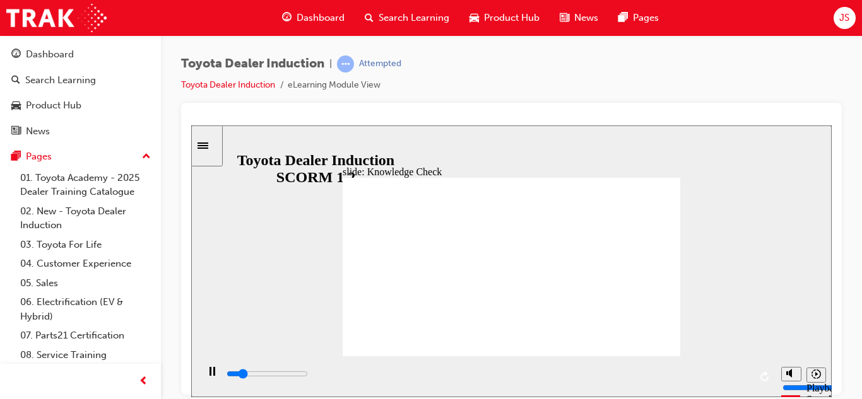
type input "800"
type input "app or online"
type input "3200"
type input "app or onlin"
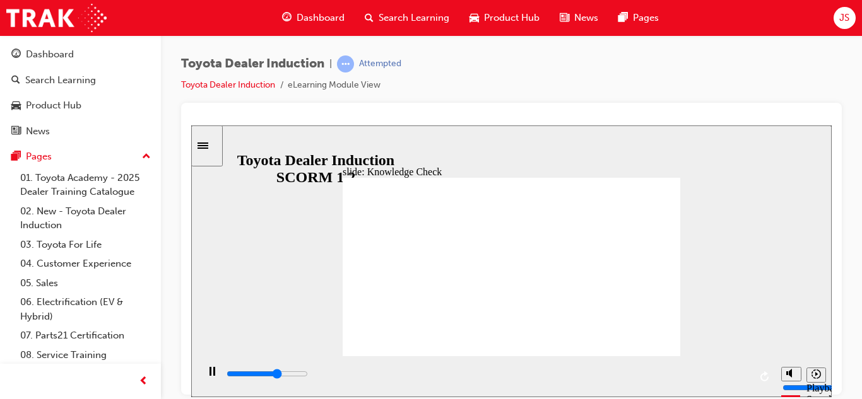
type input "app or onlin"
type input "3400"
type input "app or onli"
type input "3600"
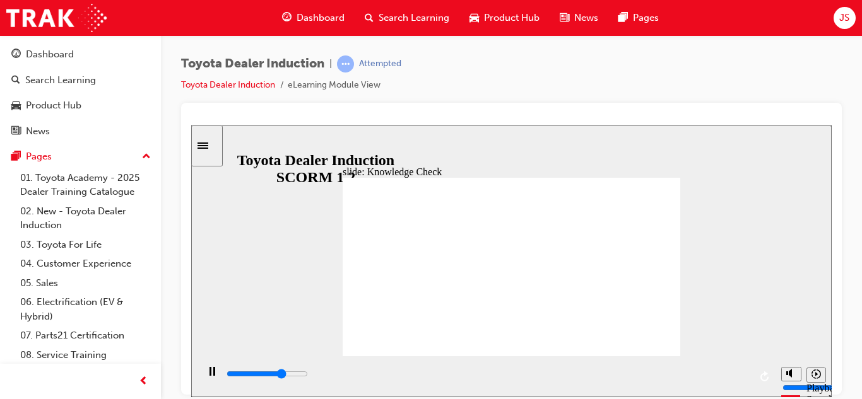
type input "app or onl"
type input "3800"
type input "app or on"
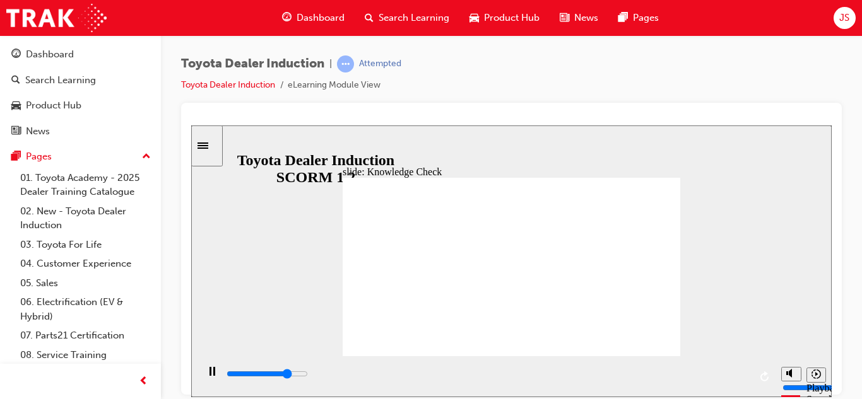
type input "3900"
type input "app or o"
type input "4100"
type input "app or"
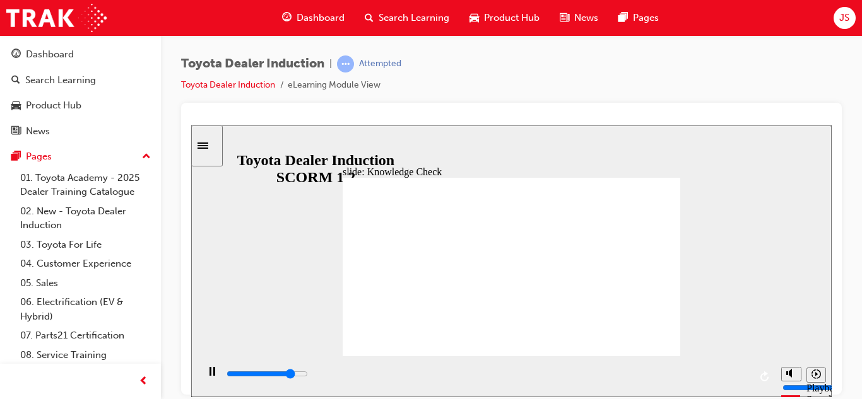
type input "app or"
type input "app"
type input "4200"
type input "app"
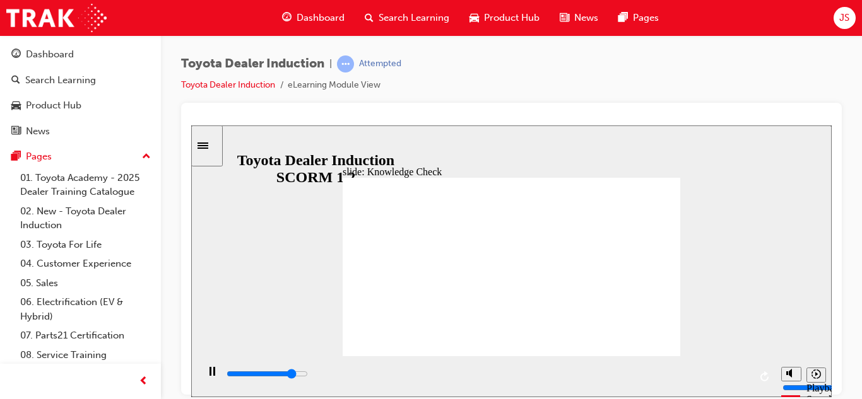
type input "4300"
type input "app"
type input "4400"
type input "ap"
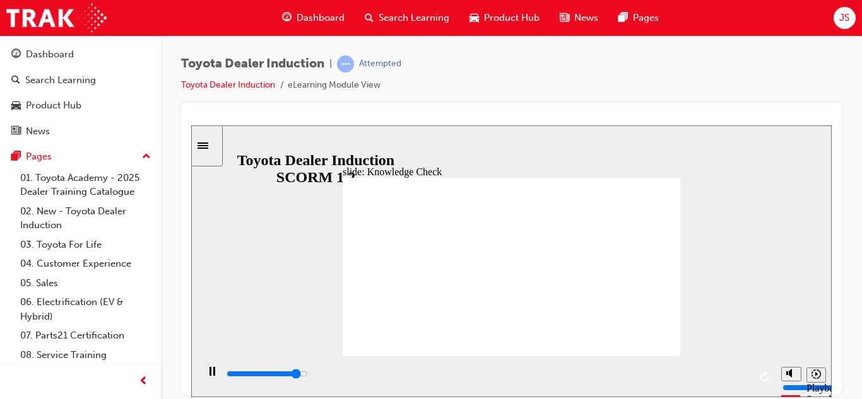
type input "4500"
type input "a"
type input "5000"
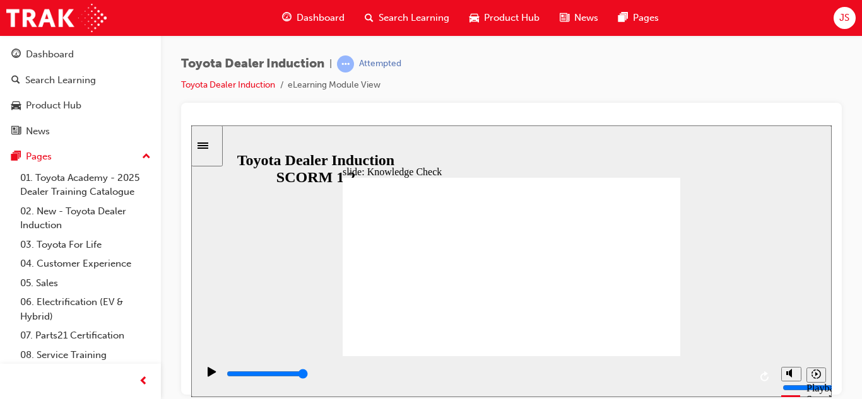
type input "t"
type input "to"
type input "too"
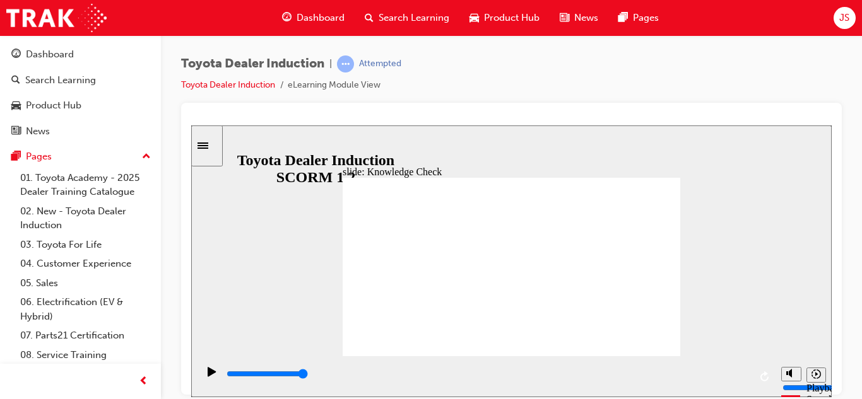
type input "too"
type input "tool"
type input "toolk"
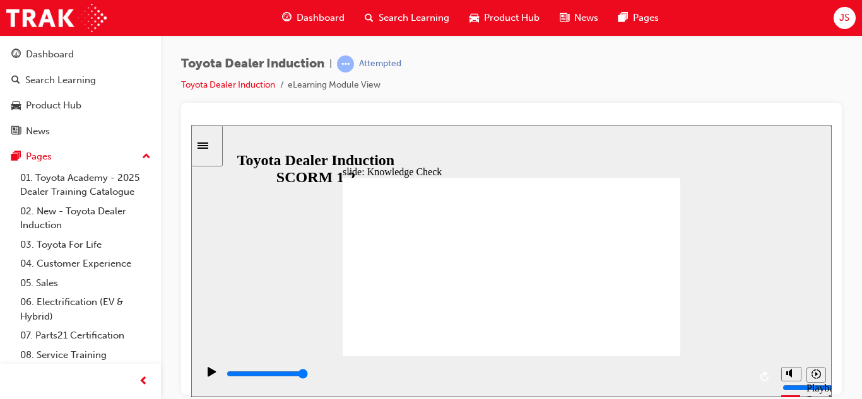
type input "toolki"
type input "toolkit"
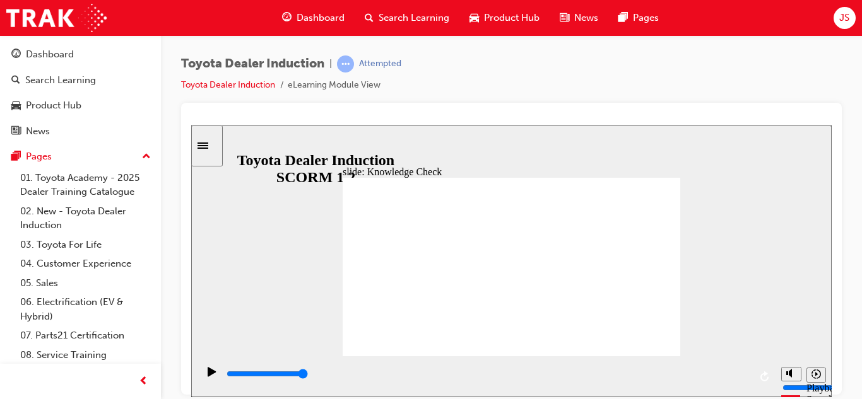
type input "toolkit"
type input "800"
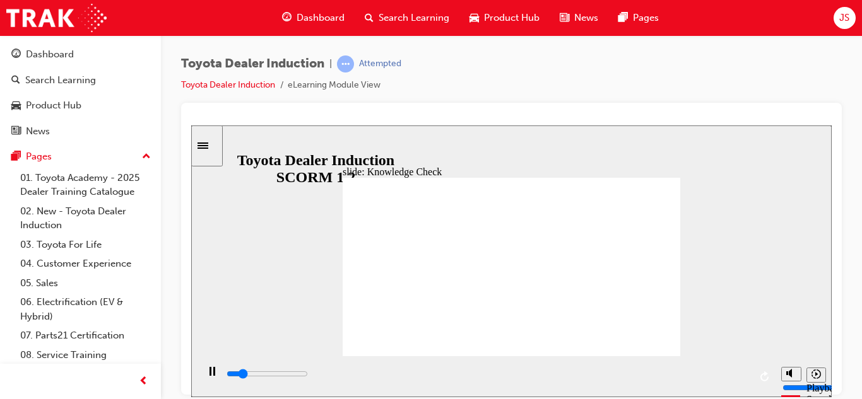
type input "toolkit"
type input "5000"
type input "tool"
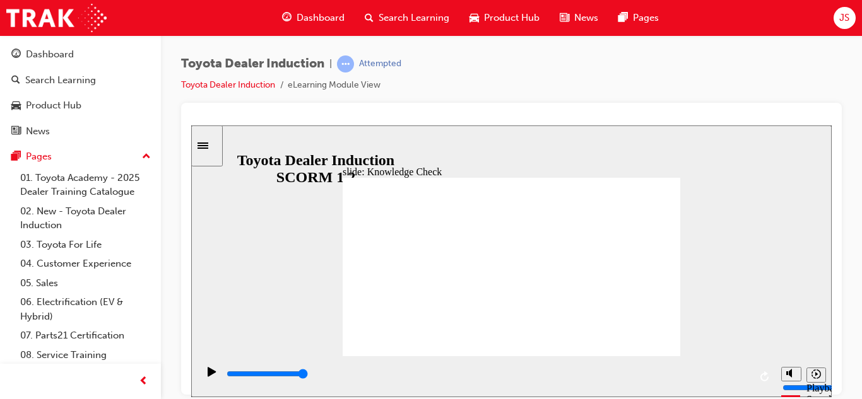
type input "too"
type input "to"
type input "t"
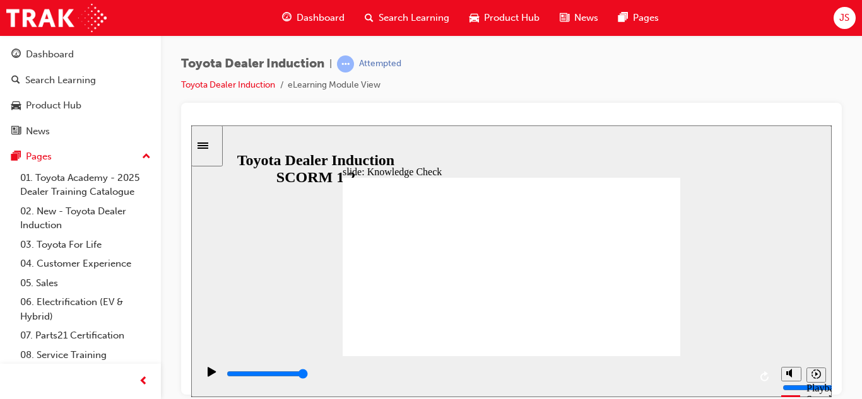
type input "t"
type input "m"
type input "mo"
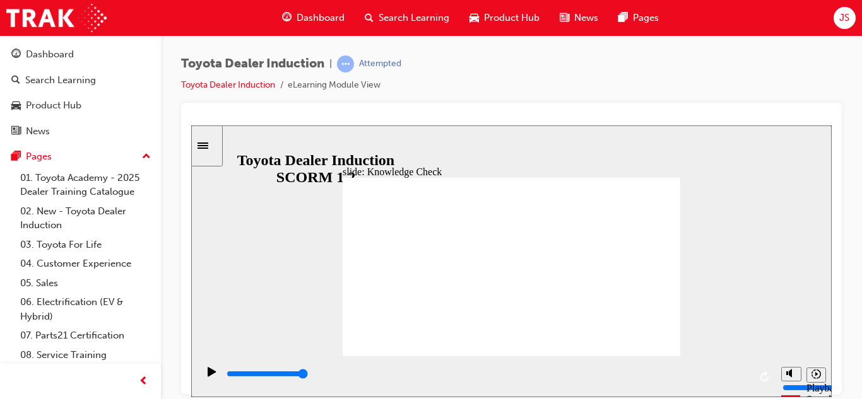
type input "mob"
type input "mobi"
type input "mobil"
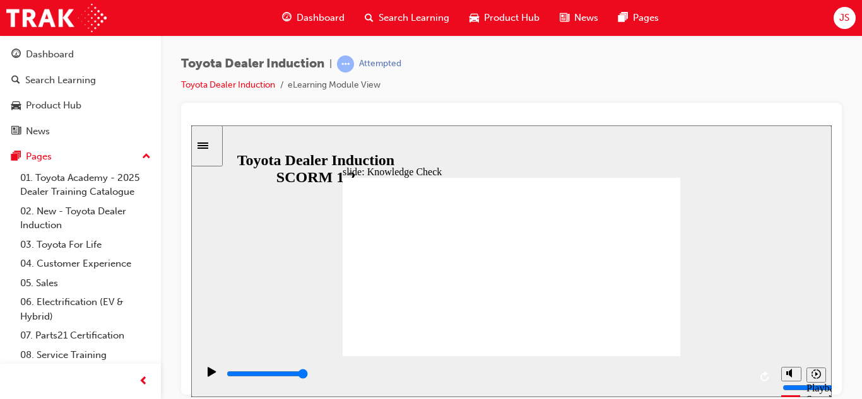
type input "mobil"
type input "mobile"
type input "mobile a"
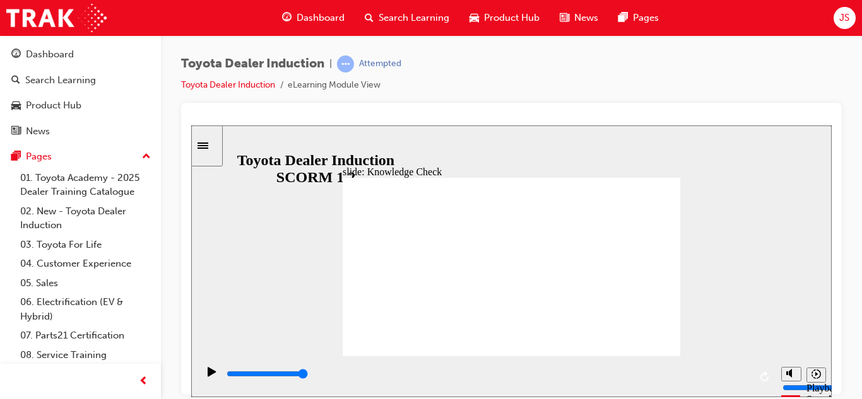
type input "mobile app"
click at [290, 193] on div "slide: Knowledge Check Rectangle 2 Oval 2 cross icon 1 Freeform 1 Freeform 2 In…" at bounding box center [511, 261] width 640 height 272
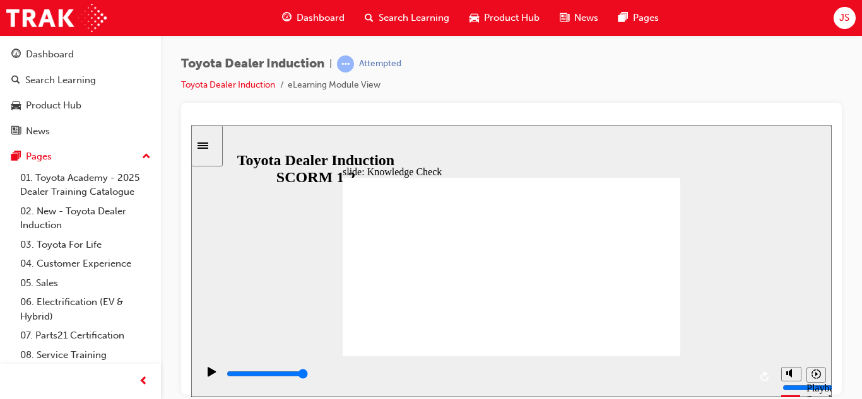
type input "mobile app"
type input "800"
type input "mobile app"
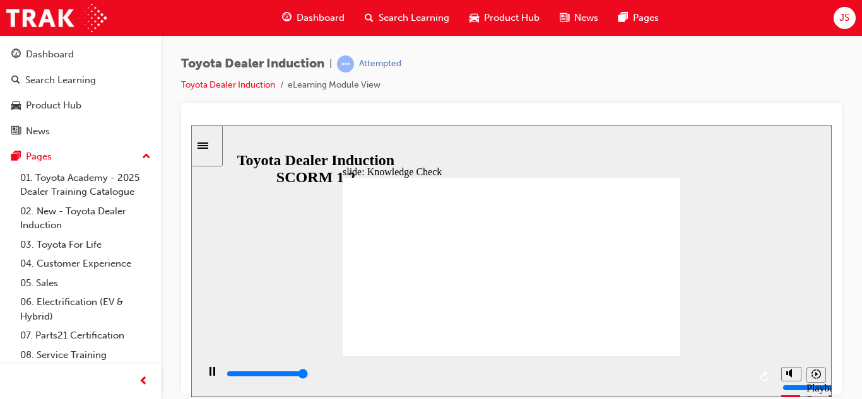
type input "5000"
type input "mobile ap"
type input "mobile a"
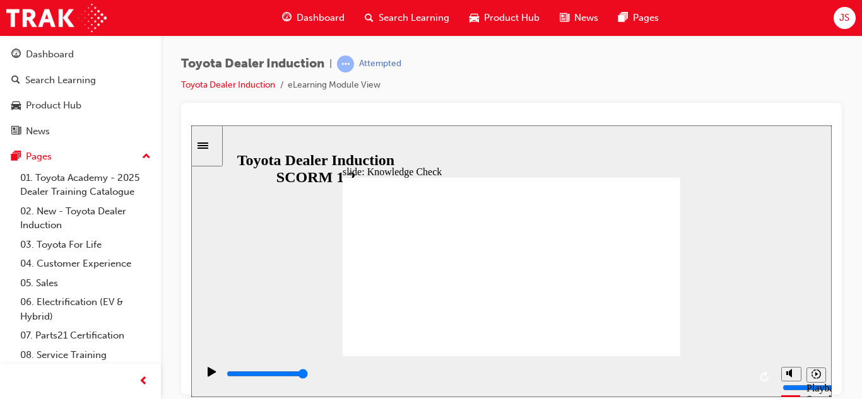
type input "mobile a"
type input "mobile"
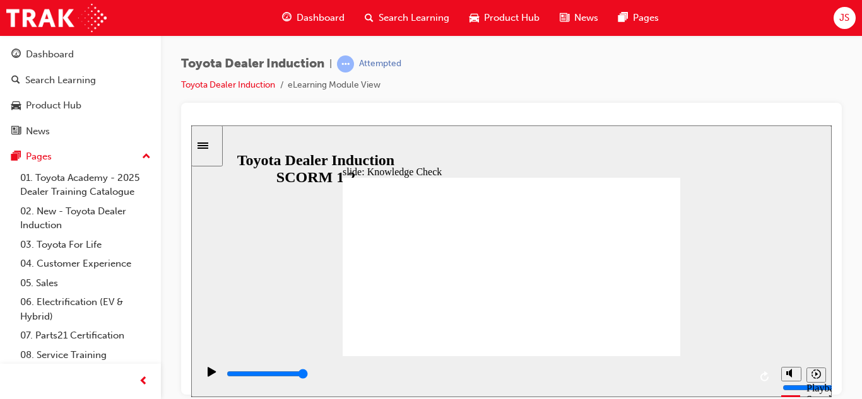
type input "mobil"
type input "mobi"
type input "mob"
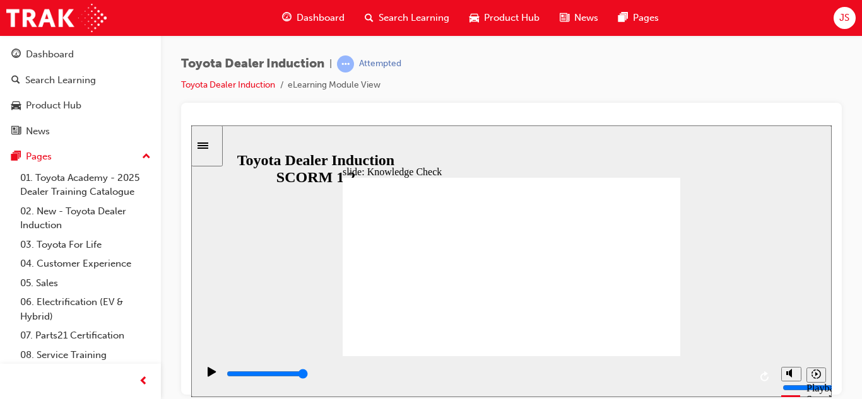
type input "mob"
type input "mo"
type input "m"
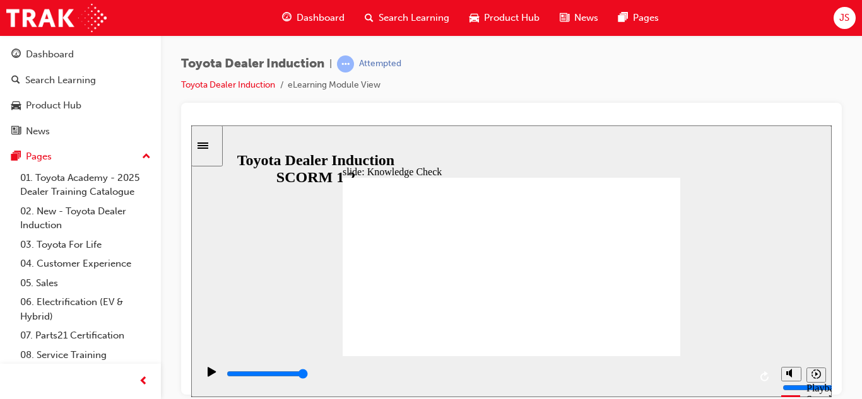
type input "p"
type input "po"
type input "por"
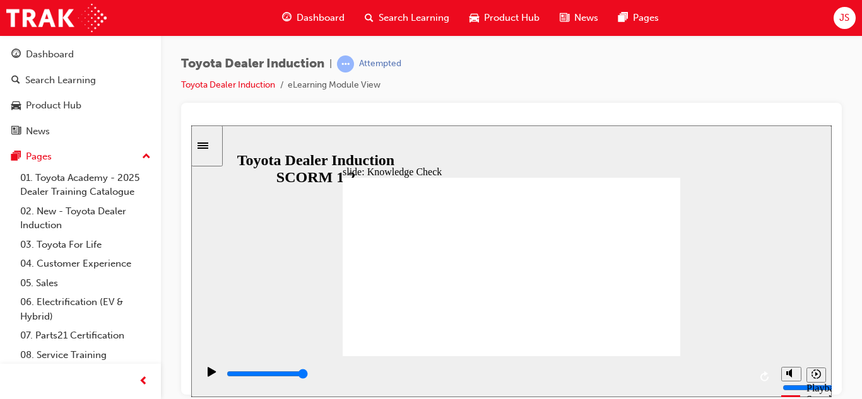
type input "por"
type input "port"
type input "porta"
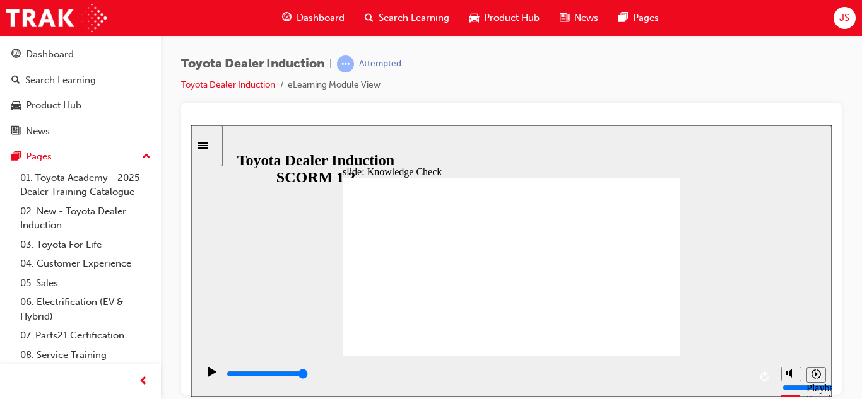
type input "portal"
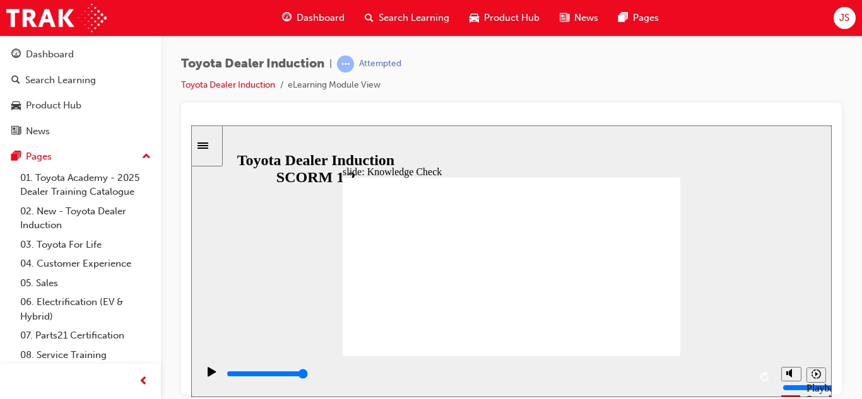
type input "800"
type input "portal"
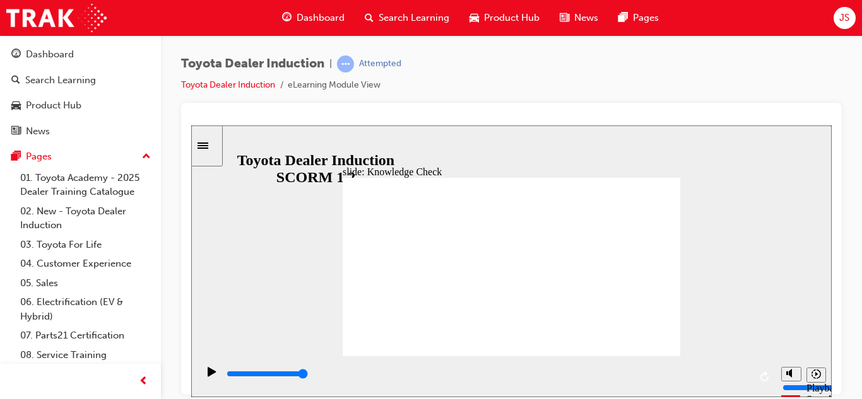
type input "800"
type input "portal"
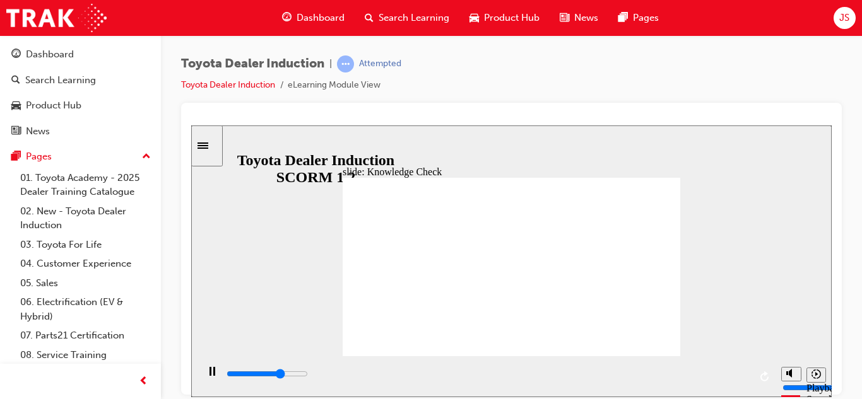
type input "3500"
type input "porta"
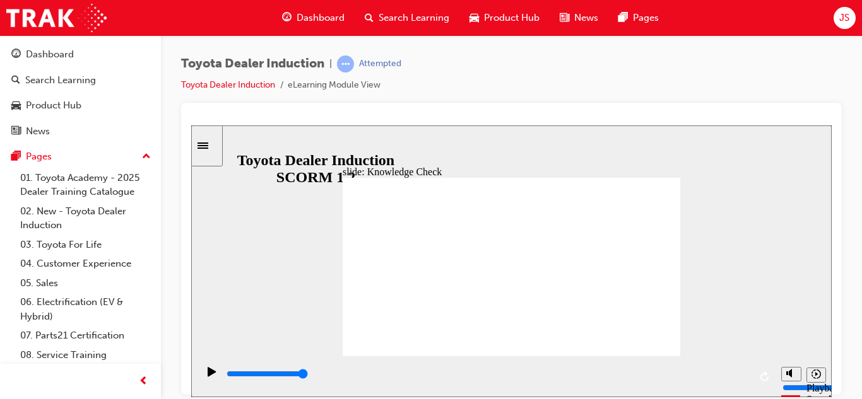
click at [308, 375] on input "slide progress" at bounding box center [267, 374] width 81 height 10
click at [701, 374] on div "playback controls" at bounding box center [487, 374] width 524 height 14
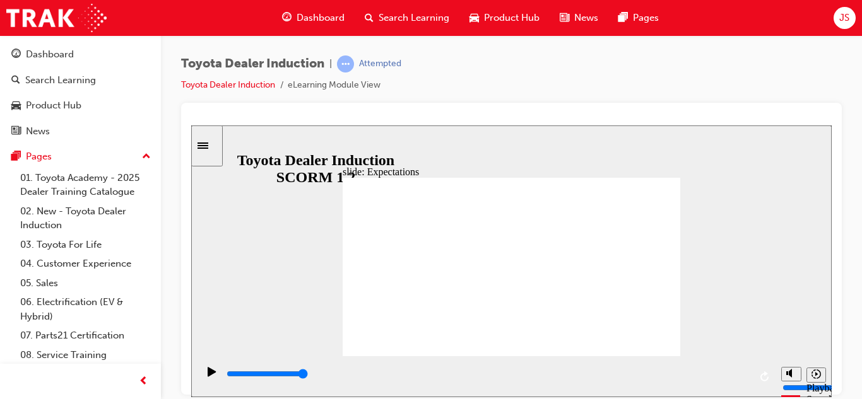
click at [711, 374] on div "playback controls" at bounding box center [487, 374] width 524 height 14
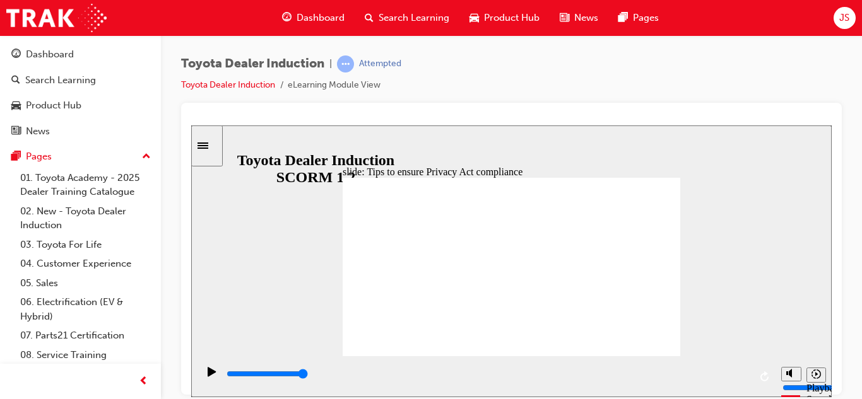
click at [709, 374] on div "playback controls" at bounding box center [487, 374] width 524 height 14
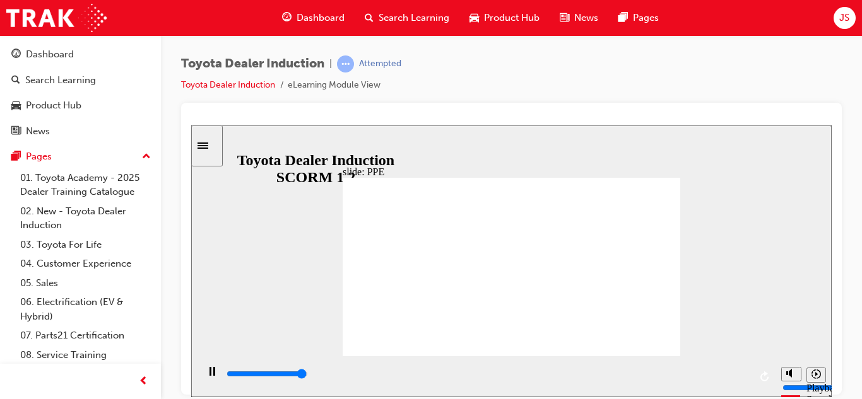
drag, startPoint x: 527, startPoint y: 317, endPoint x: 533, endPoint y: 327, distance: 12.1
